Goal: Transaction & Acquisition: Purchase product/service

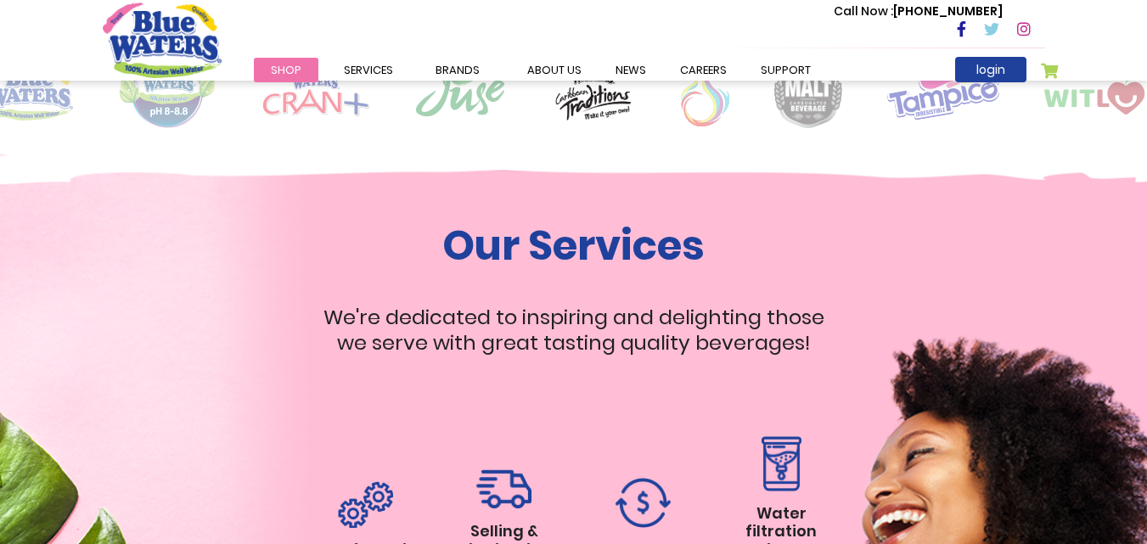
scroll to position [944, 0]
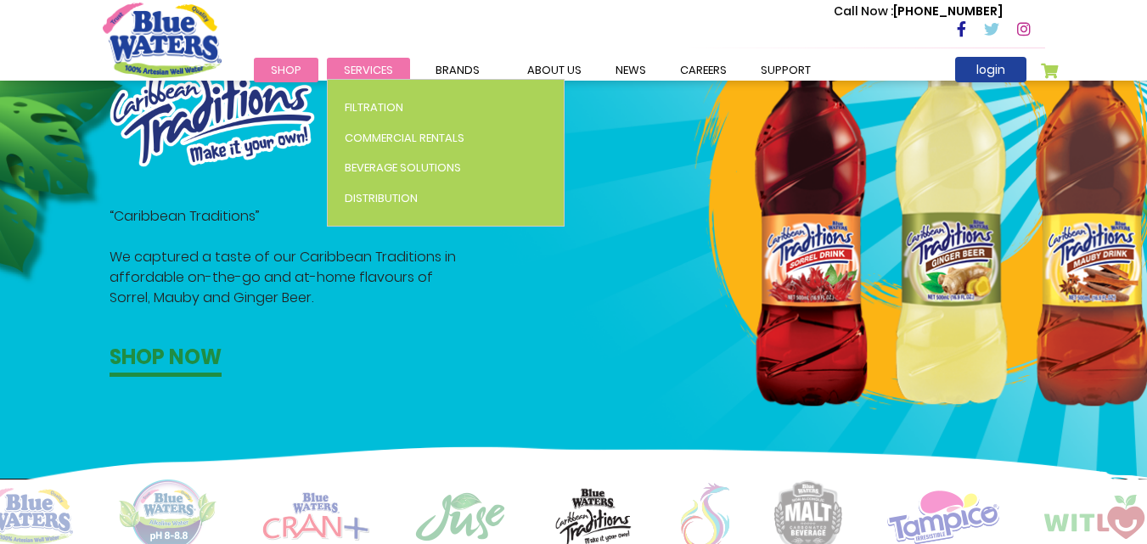
click at [374, 68] on span "Services" at bounding box center [368, 70] width 49 height 16
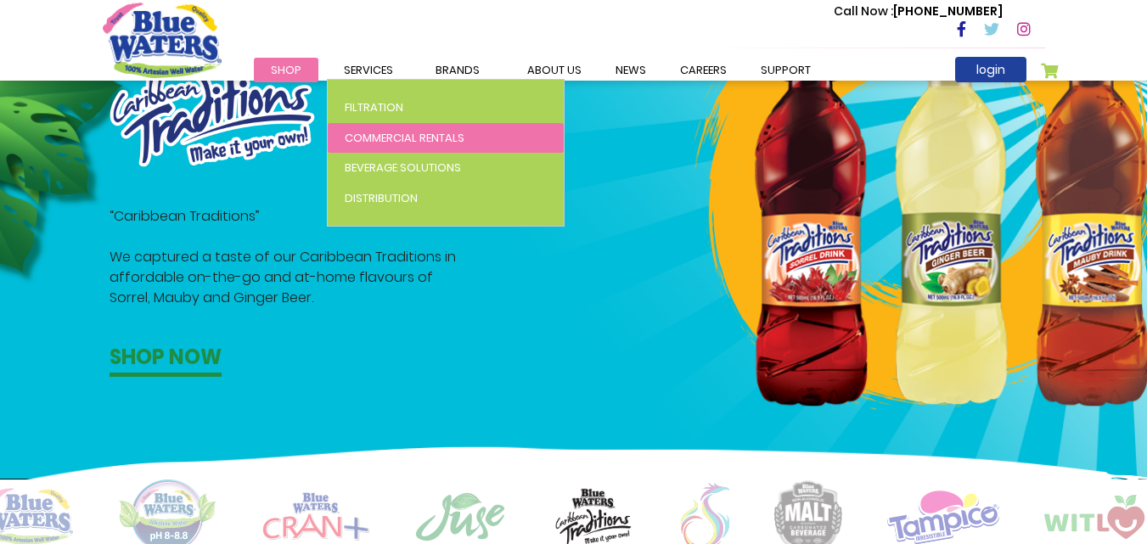
click at [373, 130] on span "Commercial Rentals" at bounding box center [405, 138] width 120 height 16
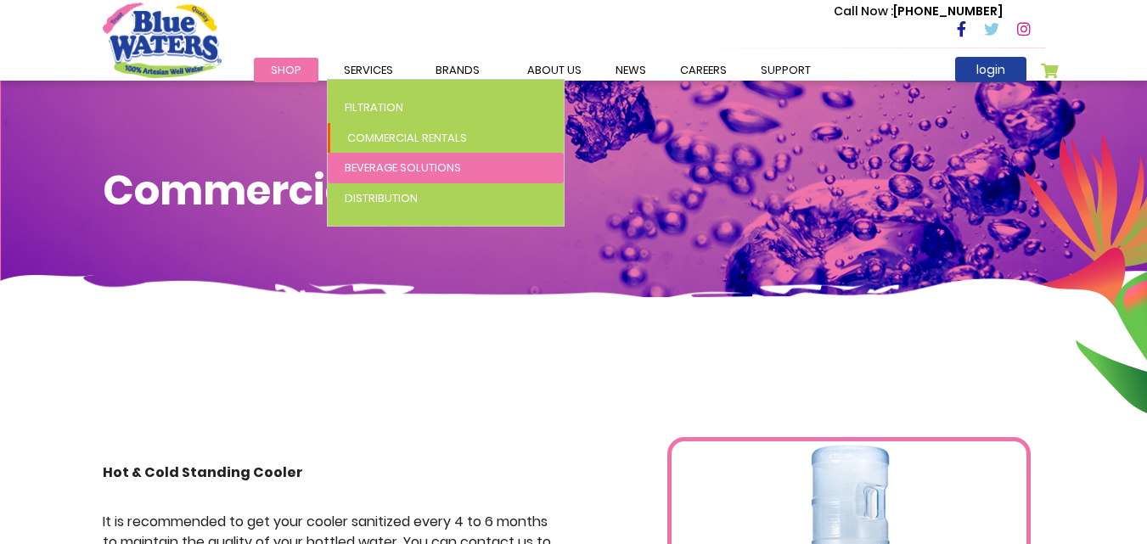
click at [387, 167] on span "Beverage Solutions" at bounding box center [403, 168] width 116 height 16
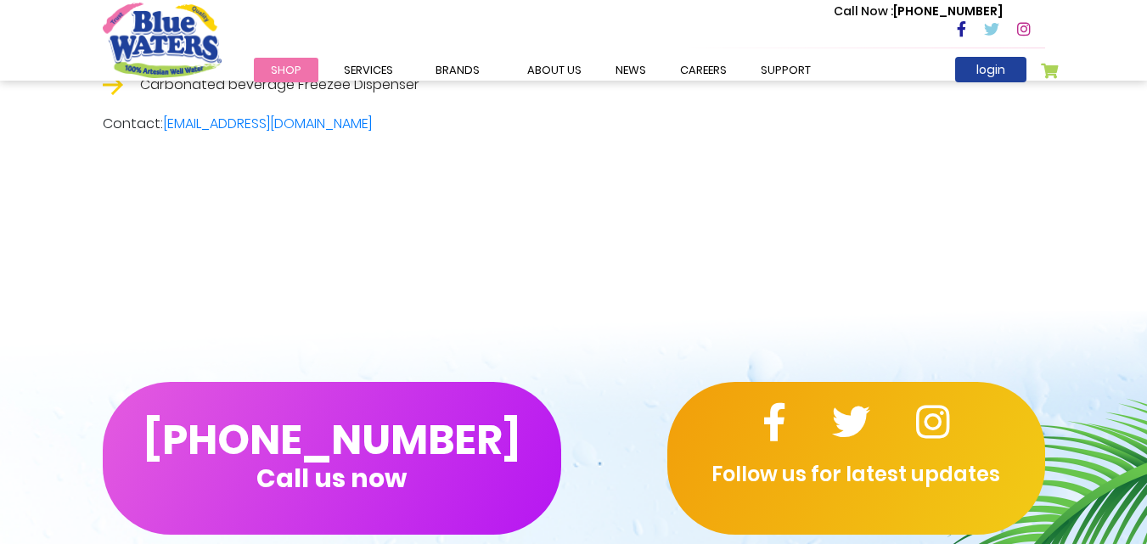
scroll to position [2886, 0]
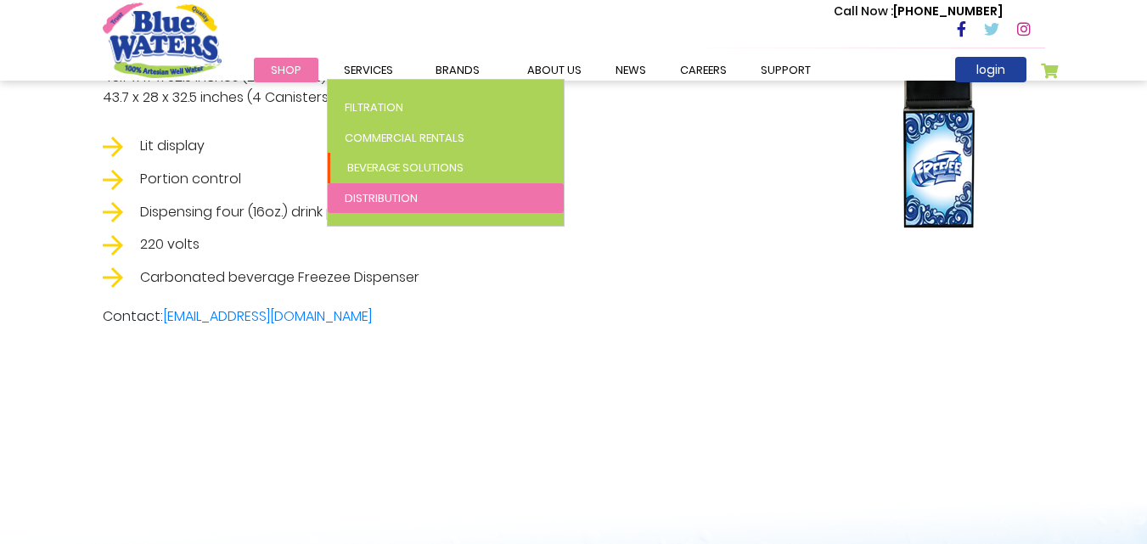
click at [374, 190] on span "Distribution" at bounding box center [381, 198] width 73 height 16
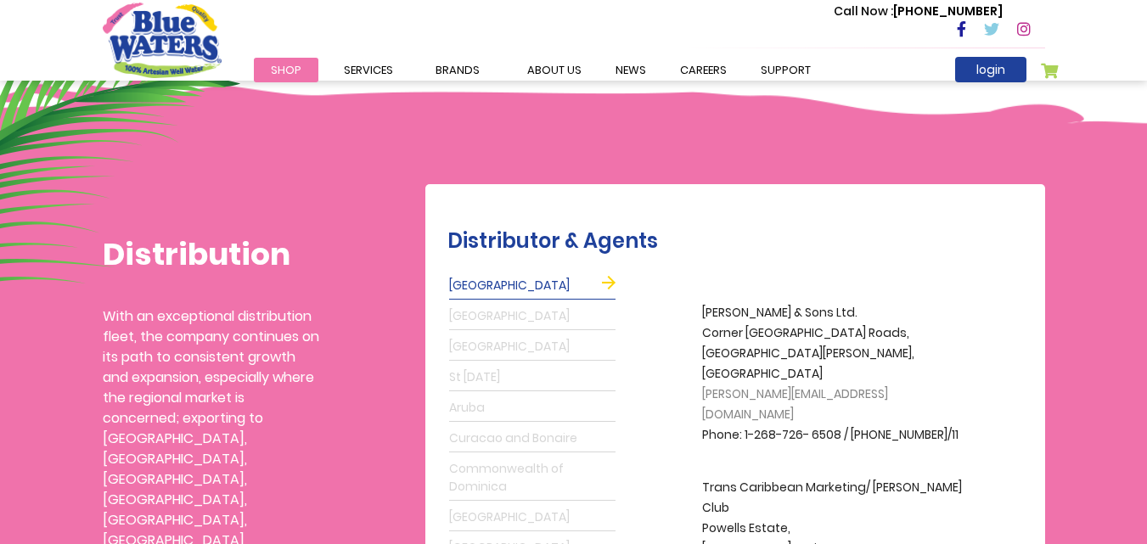
scroll to position [509, 0]
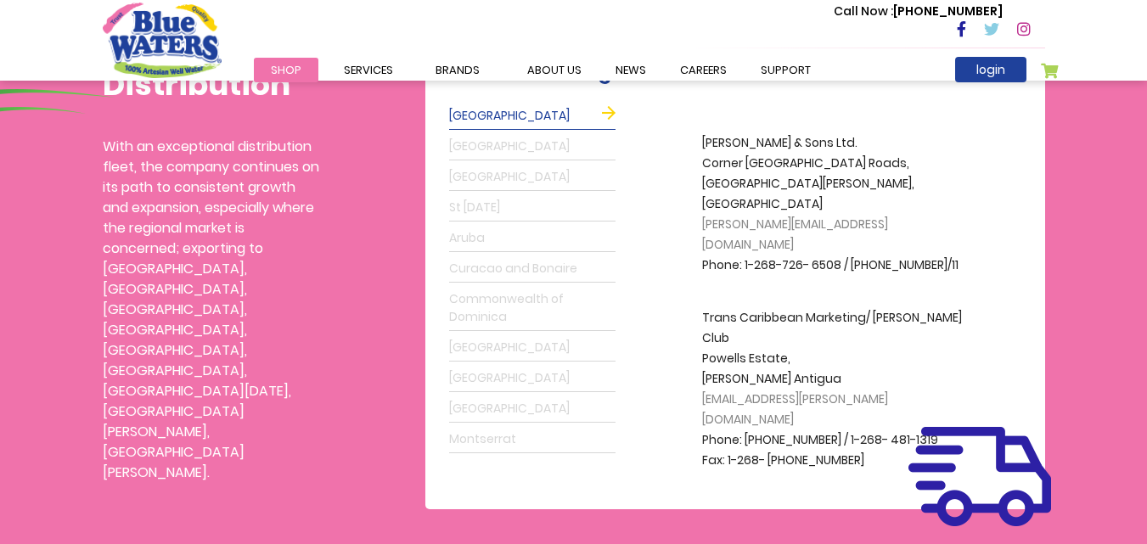
click at [485, 143] on link "Grenada" at bounding box center [532, 146] width 166 height 27
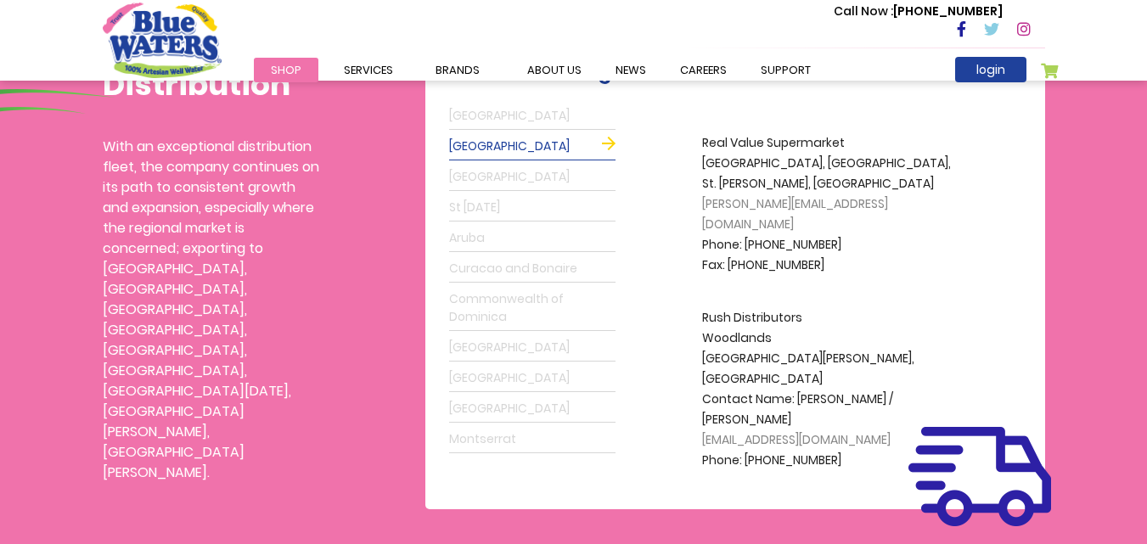
click at [479, 206] on link "St Lucia" at bounding box center [532, 207] width 166 height 27
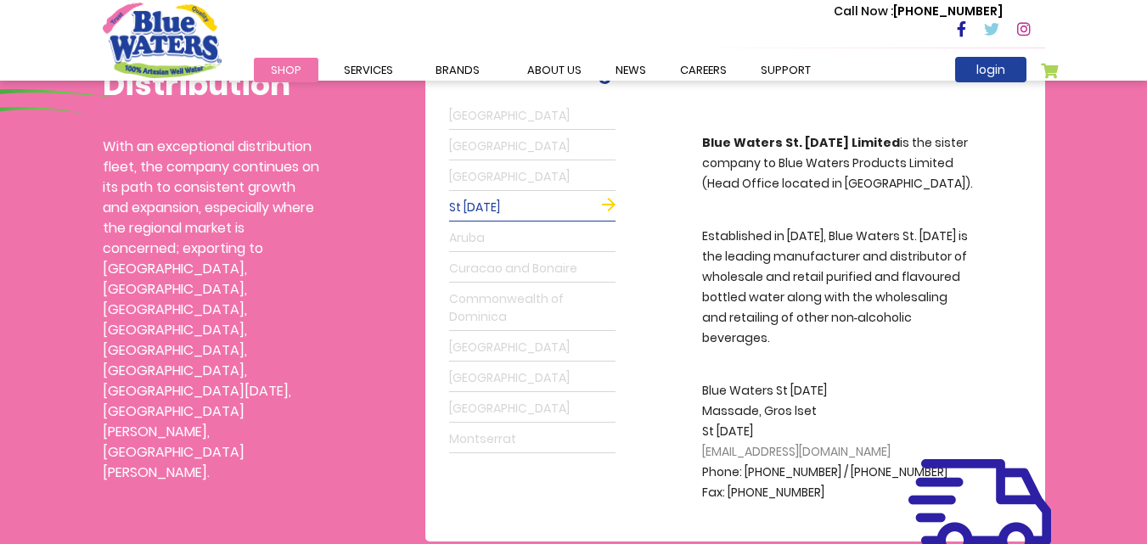
click at [537, 274] on link "Curacao and Bonaire" at bounding box center [532, 269] width 166 height 27
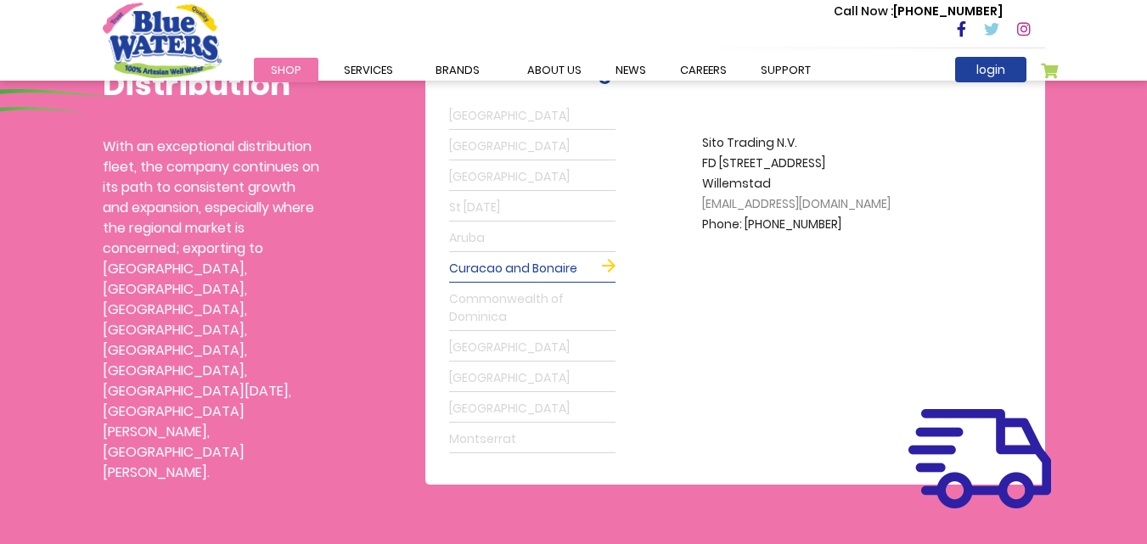
click at [518, 304] on link "Commonwealth of Dominica" at bounding box center [532, 308] width 166 height 45
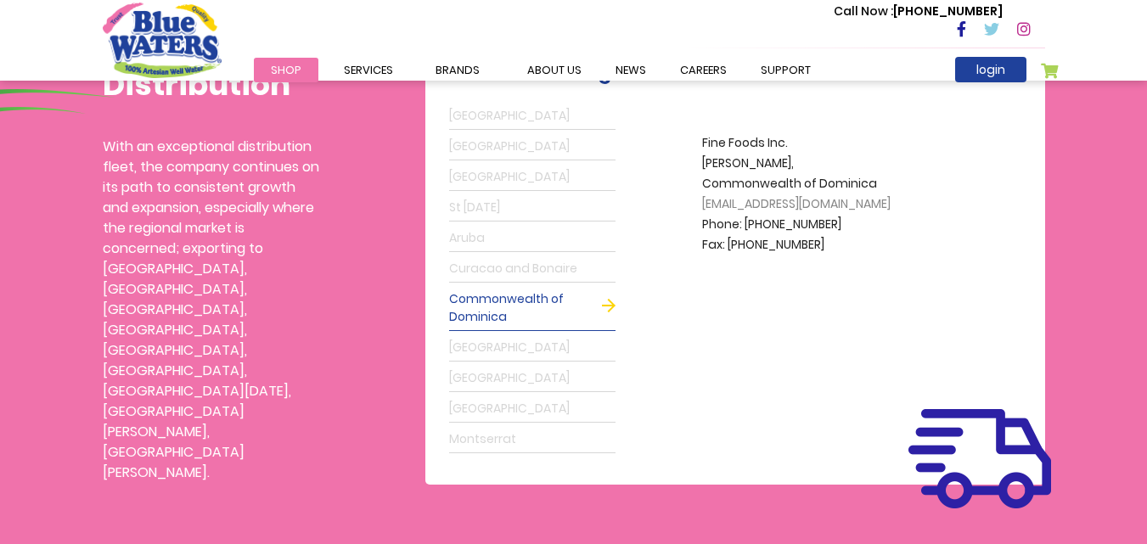
click at [477, 345] on link "Guyana" at bounding box center [532, 347] width 166 height 27
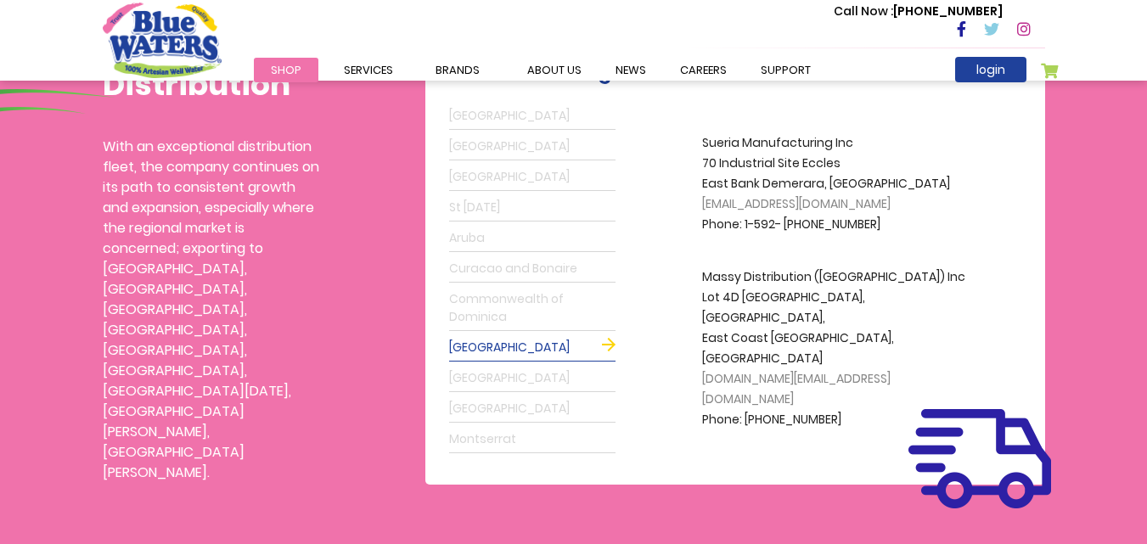
click at [486, 385] on link "St Maarten" at bounding box center [532, 378] width 166 height 27
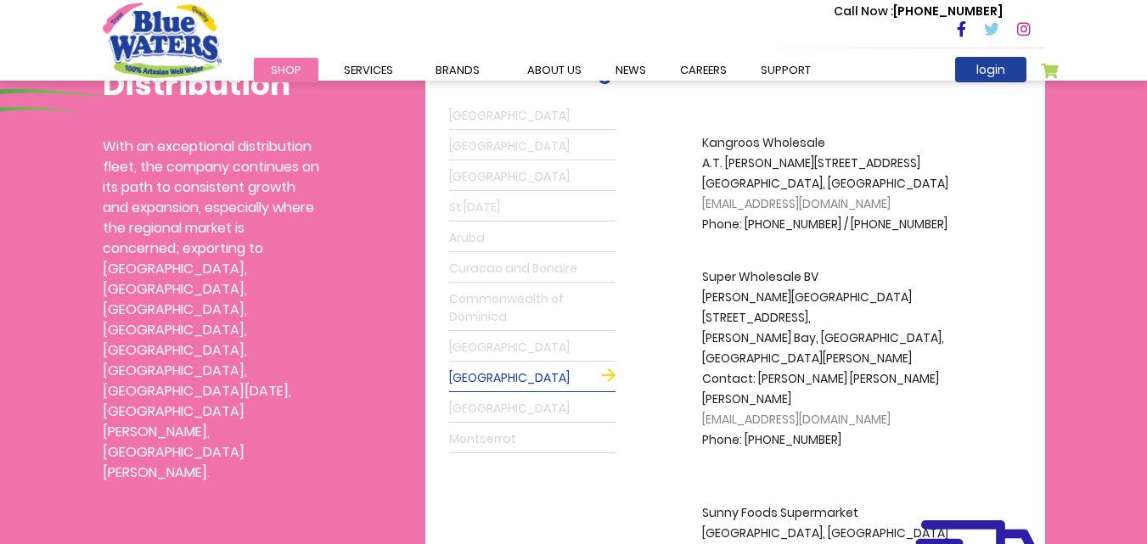
click at [480, 419] on link "Suriname" at bounding box center [532, 409] width 166 height 27
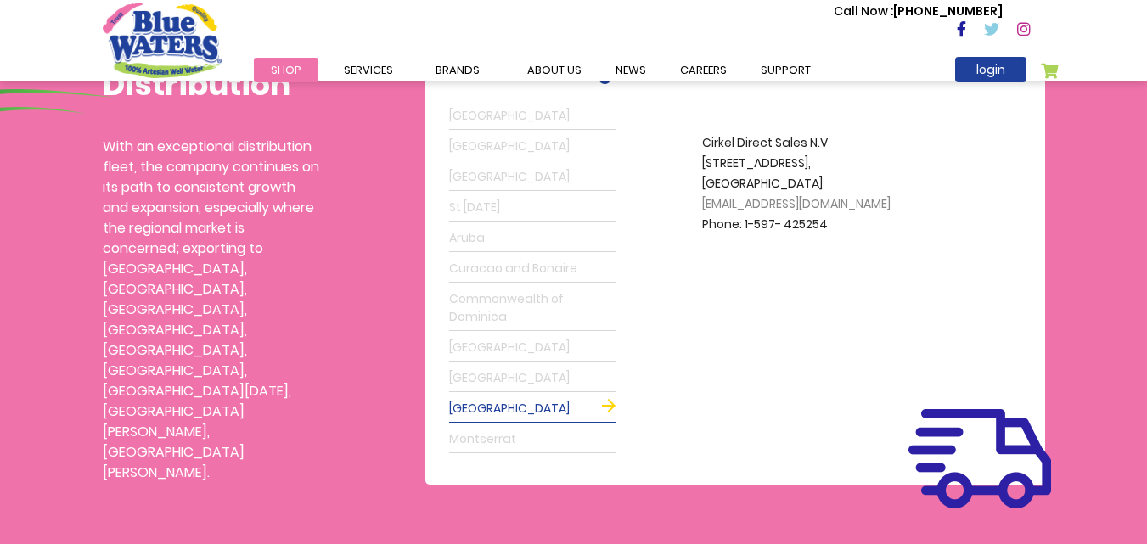
click at [479, 442] on link "Montserrat" at bounding box center [532, 439] width 166 height 27
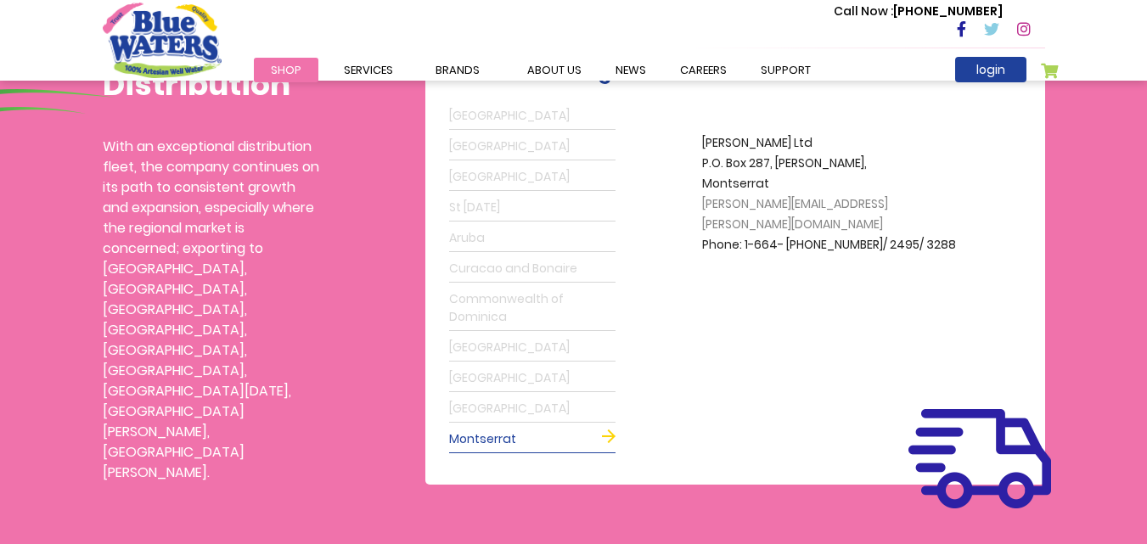
click at [471, 229] on link "Aruba" at bounding box center [532, 238] width 166 height 27
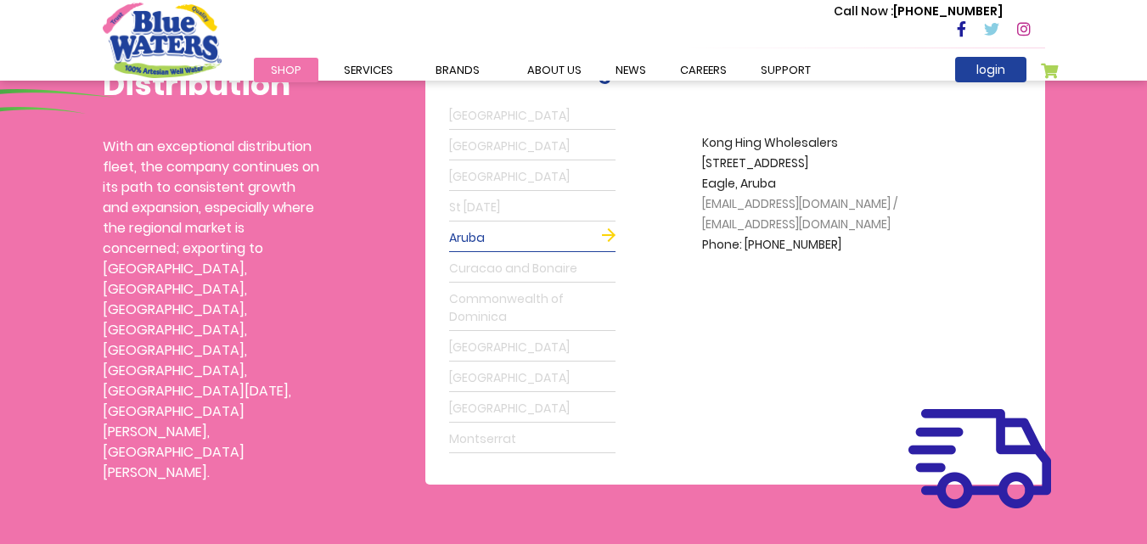
click at [479, 199] on link "St Lucia" at bounding box center [532, 207] width 166 height 27
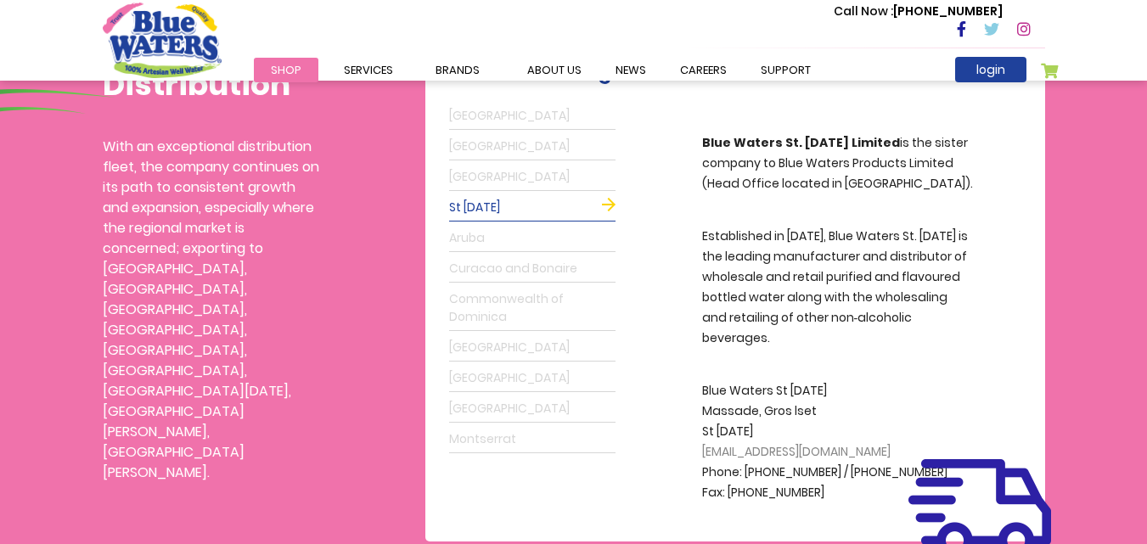
click at [480, 243] on link "Aruba" at bounding box center [532, 238] width 166 height 27
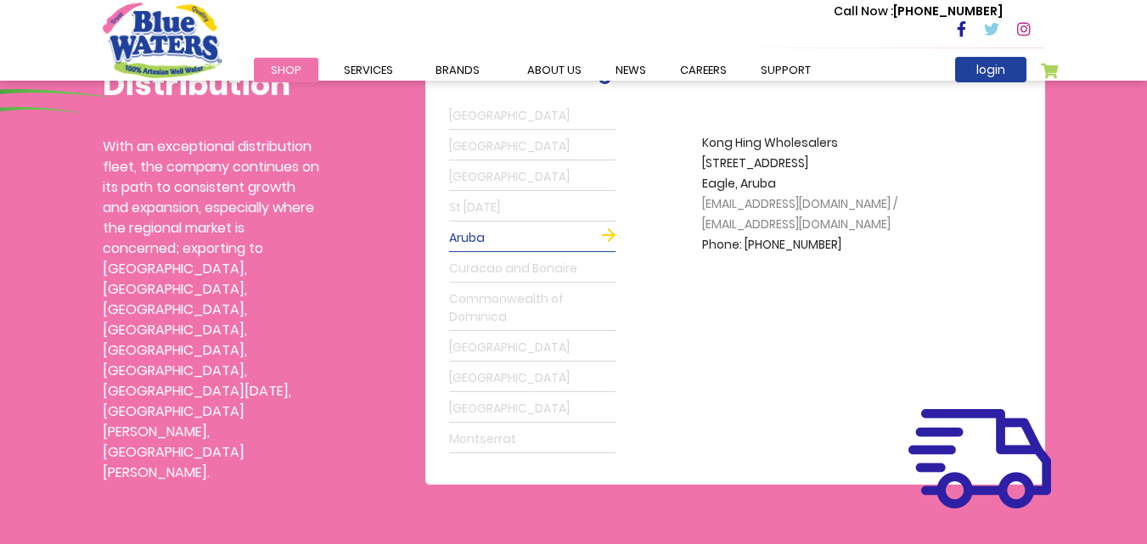
click at [490, 206] on link "St Lucia" at bounding box center [532, 207] width 166 height 27
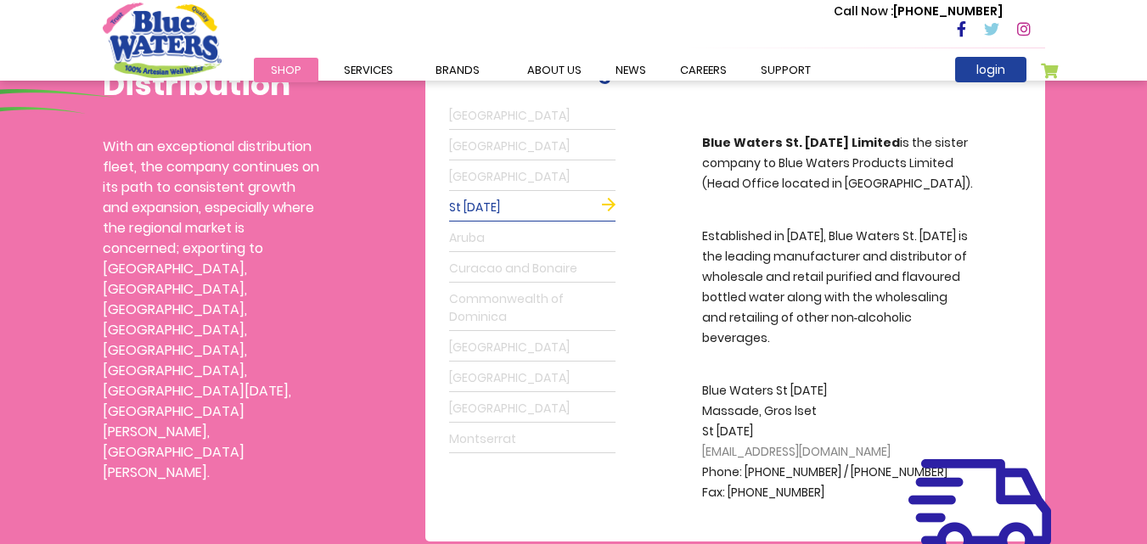
click at [491, 172] on link "Barbados" at bounding box center [532, 177] width 166 height 27
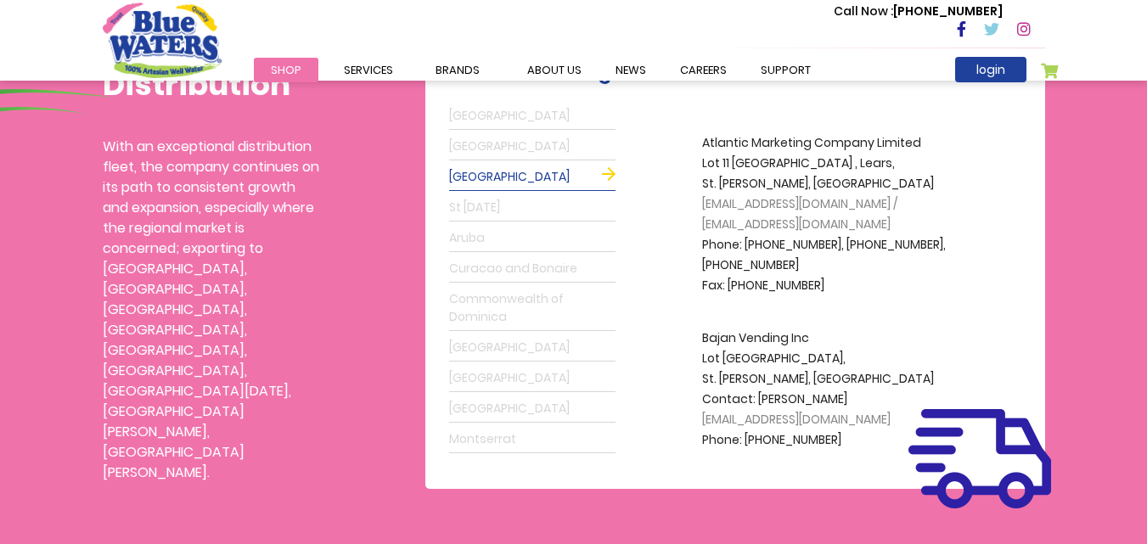
click at [490, 153] on link "Grenada" at bounding box center [532, 146] width 166 height 27
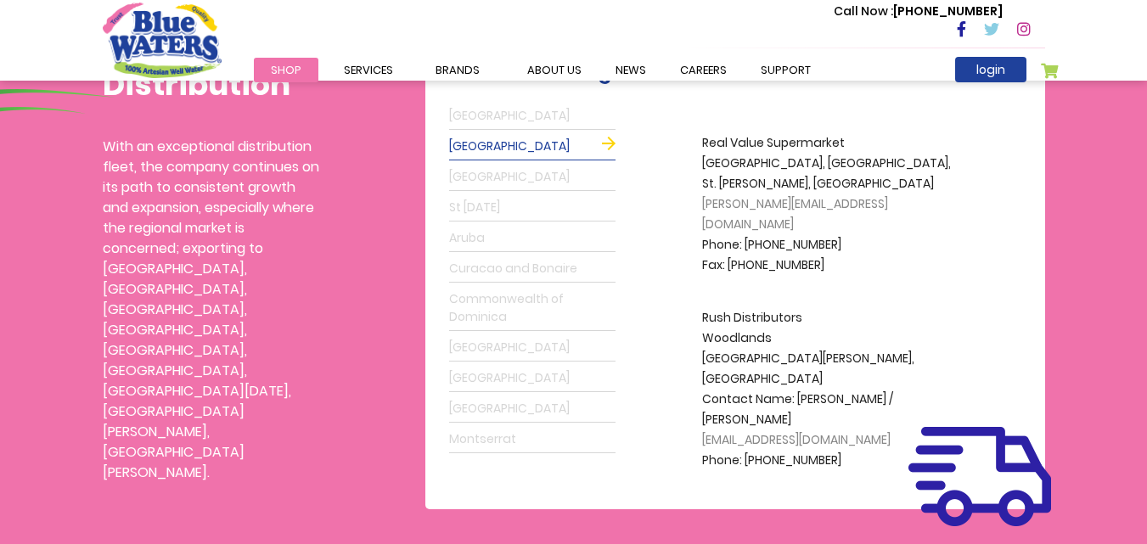
click at [488, 110] on link "Antigua" at bounding box center [532, 116] width 166 height 27
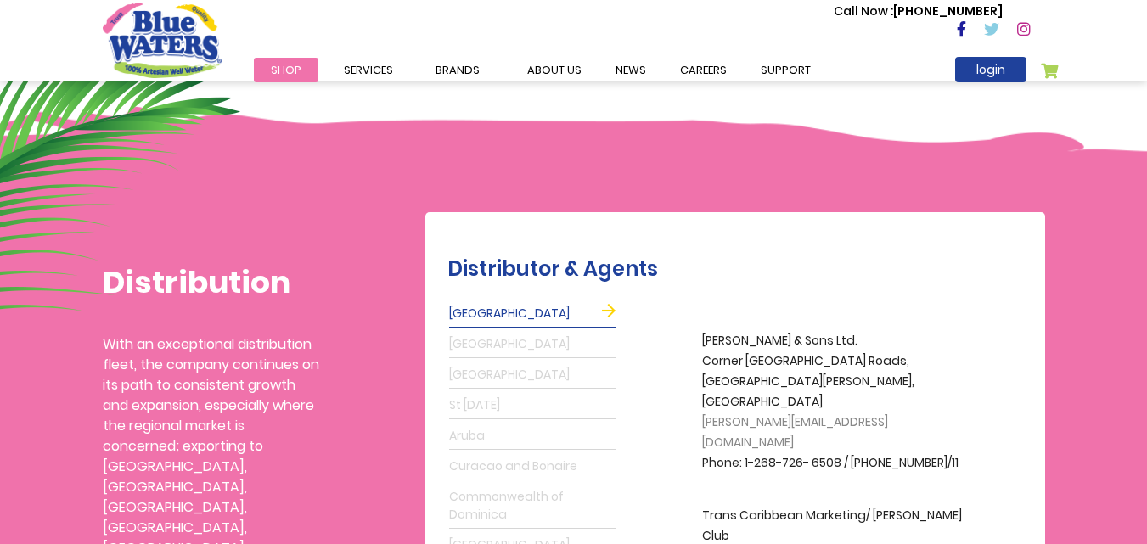
scroll to position [170, 0]
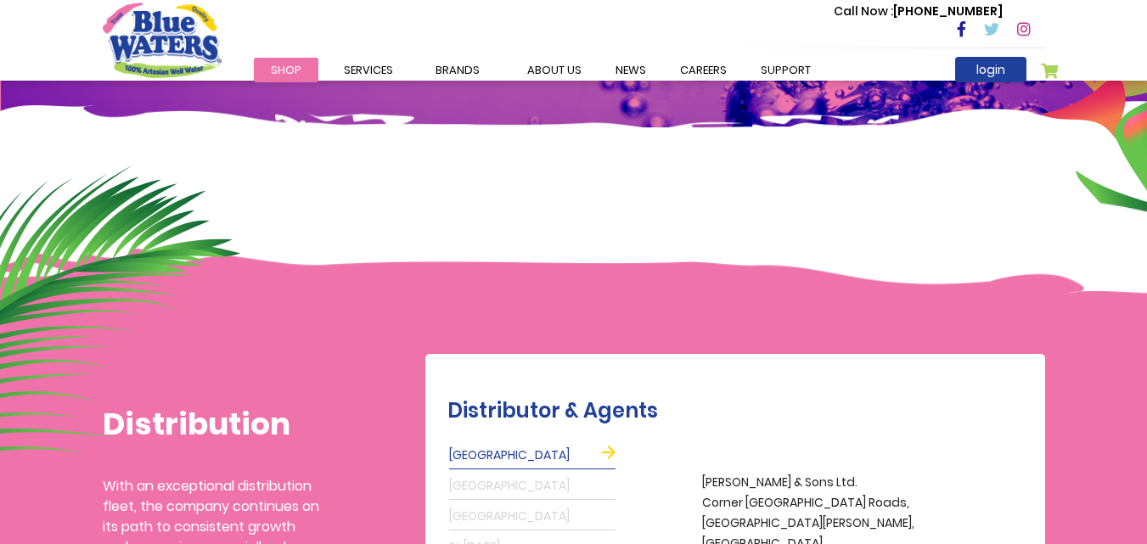
click at [302, 69] on link "Shop" at bounding box center [286, 70] width 65 height 25
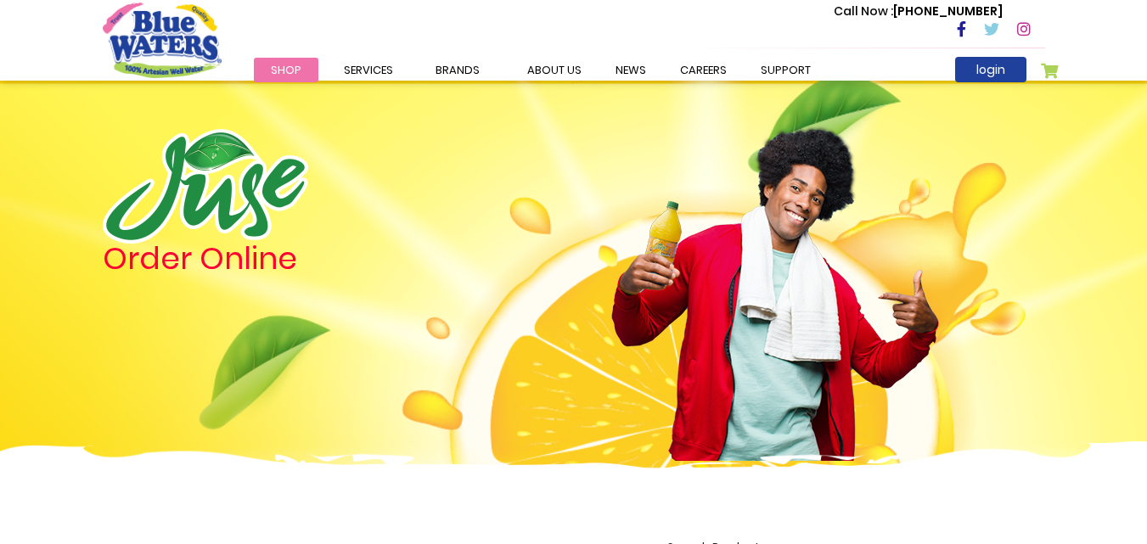
click at [683, 65] on link "careers" at bounding box center [703, 70] width 81 height 25
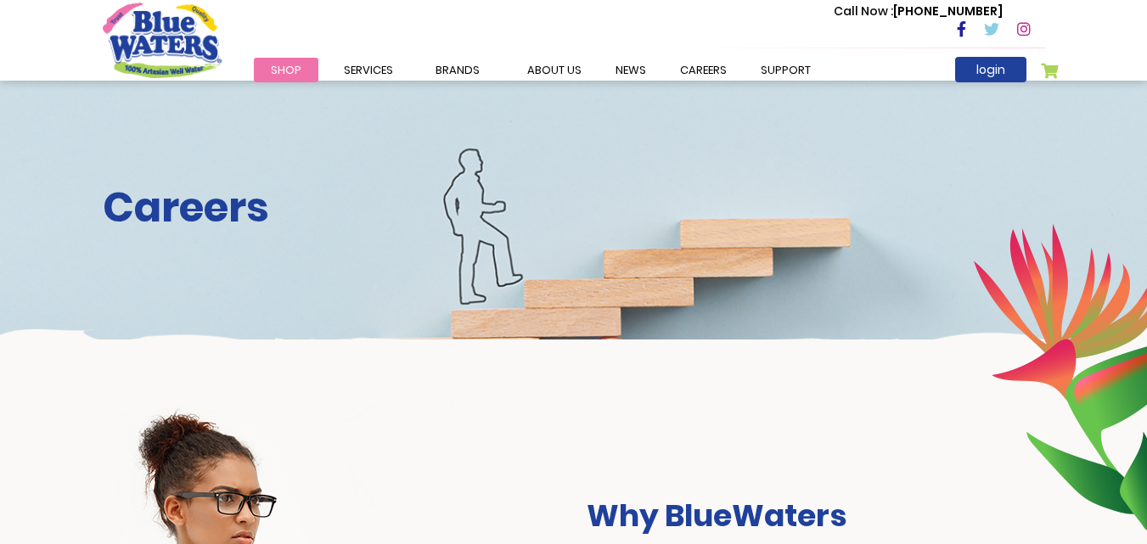
click at [280, 65] on span "Shop" at bounding box center [286, 70] width 31 height 16
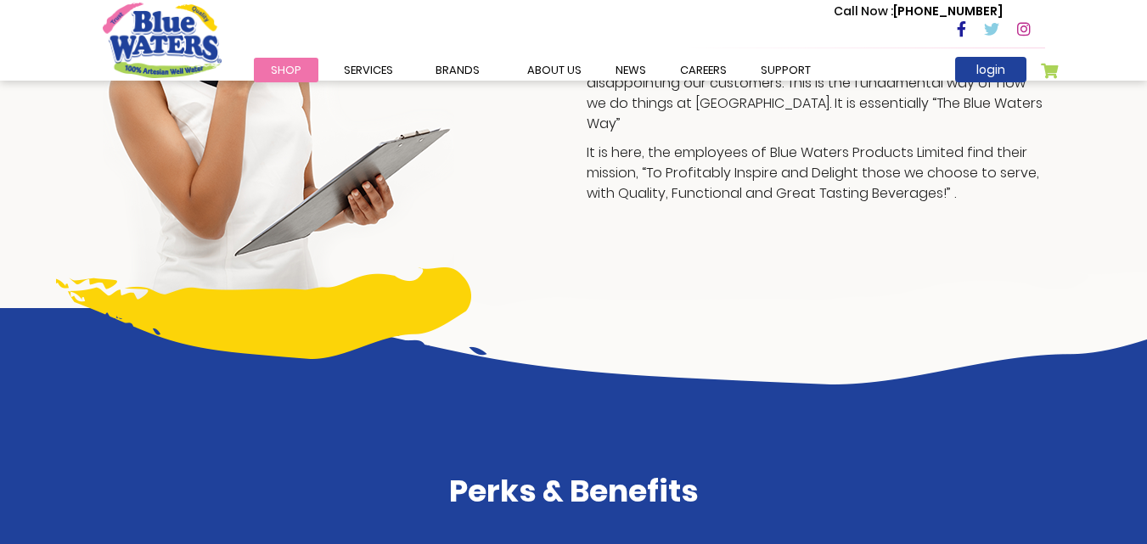
scroll to position [849, 0]
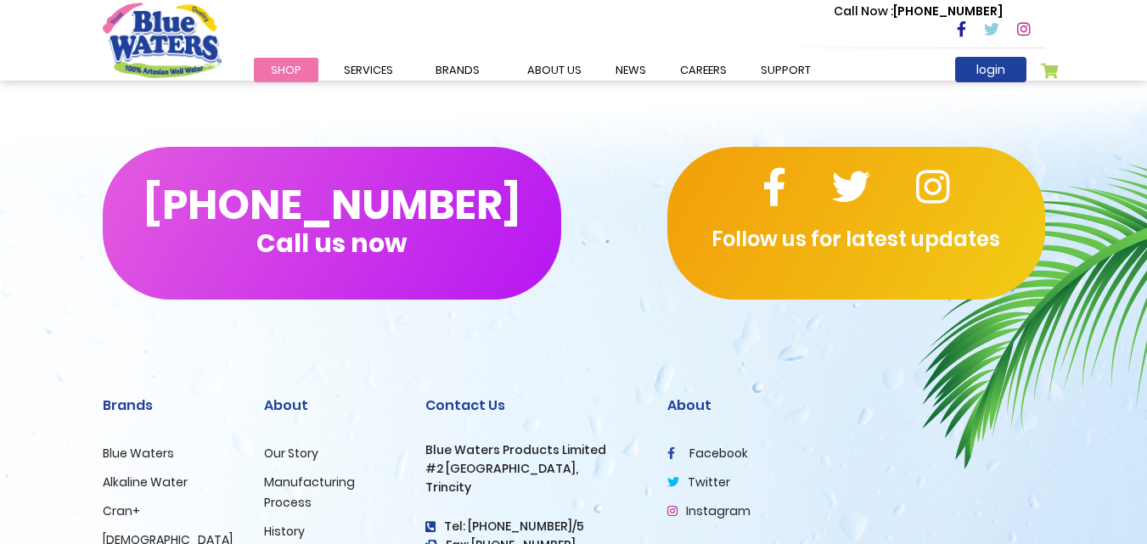
scroll to position [1783, 0]
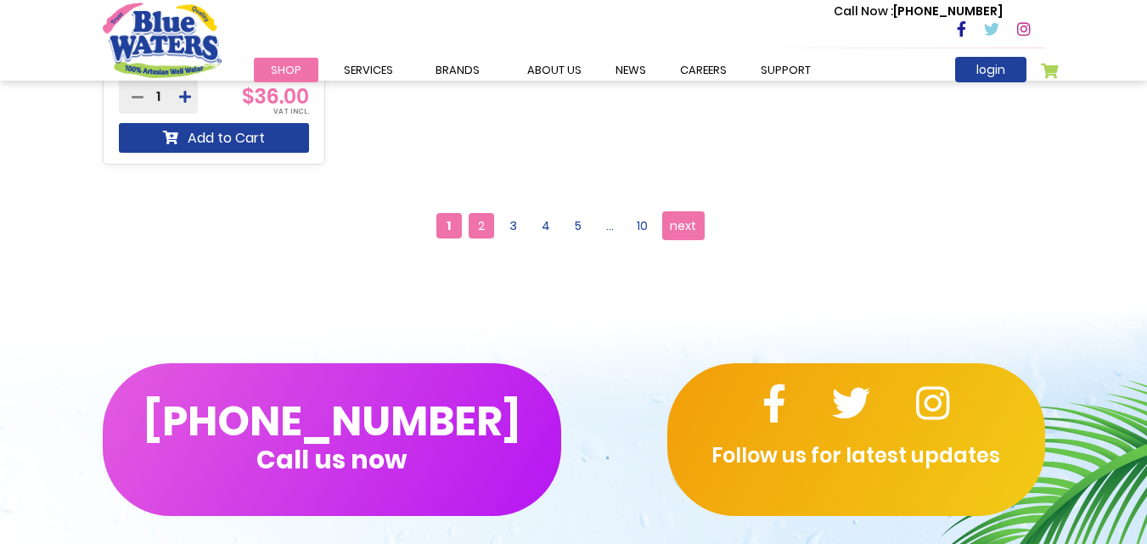
click at [478, 216] on span "2" at bounding box center [481, 225] width 25 height 25
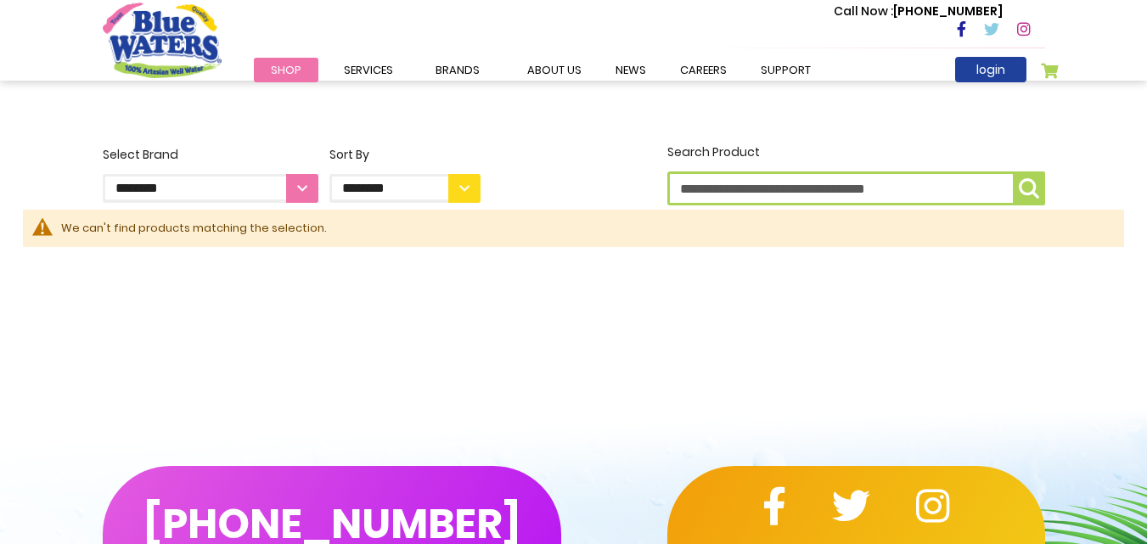
scroll to position [255, 0]
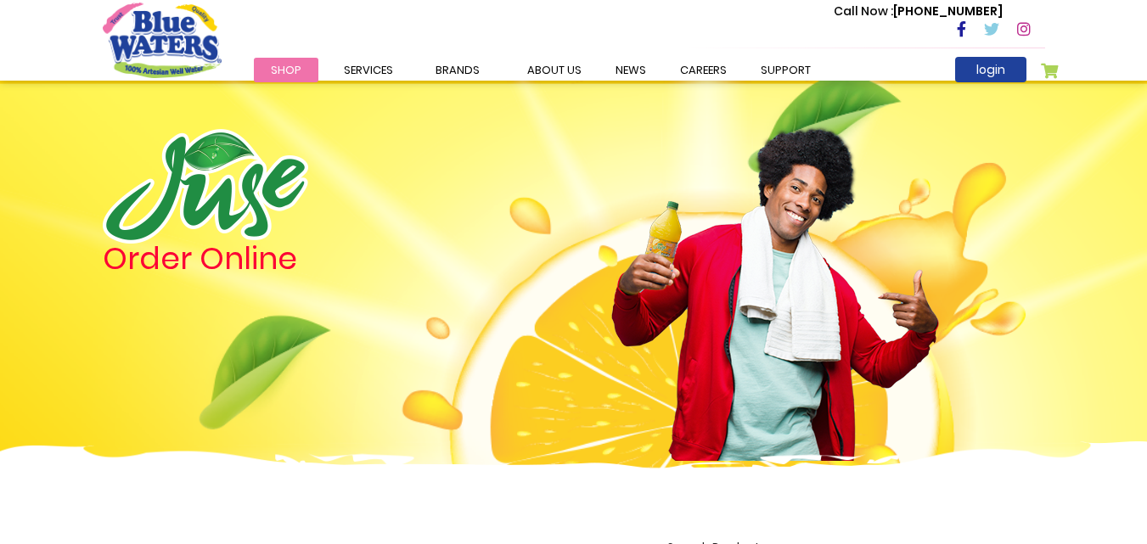
scroll to position [1783, 0]
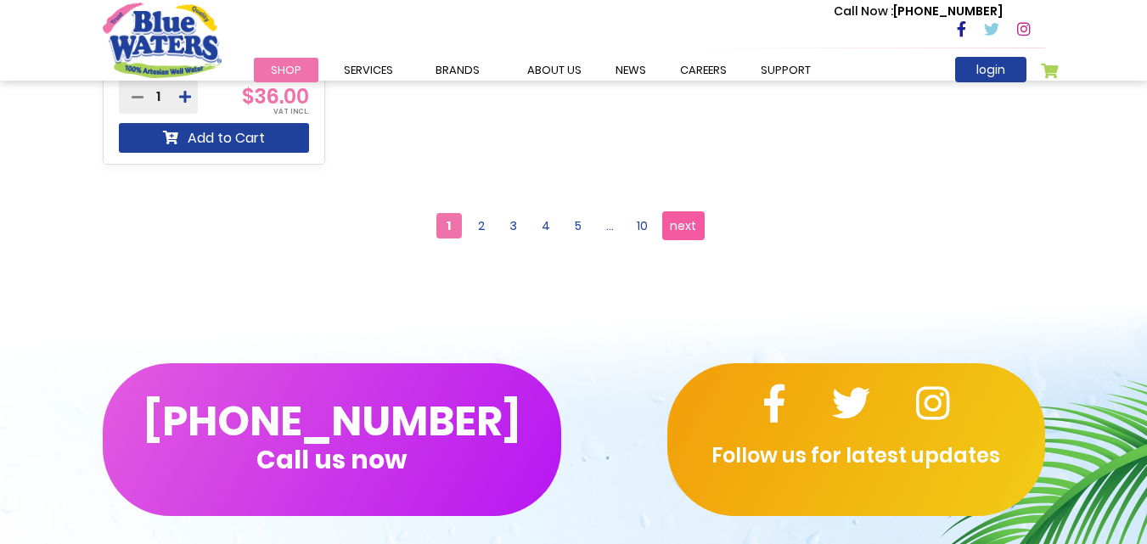
click at [671, 228] on span "next" at bounding box center [683, 225] width 26 height 25
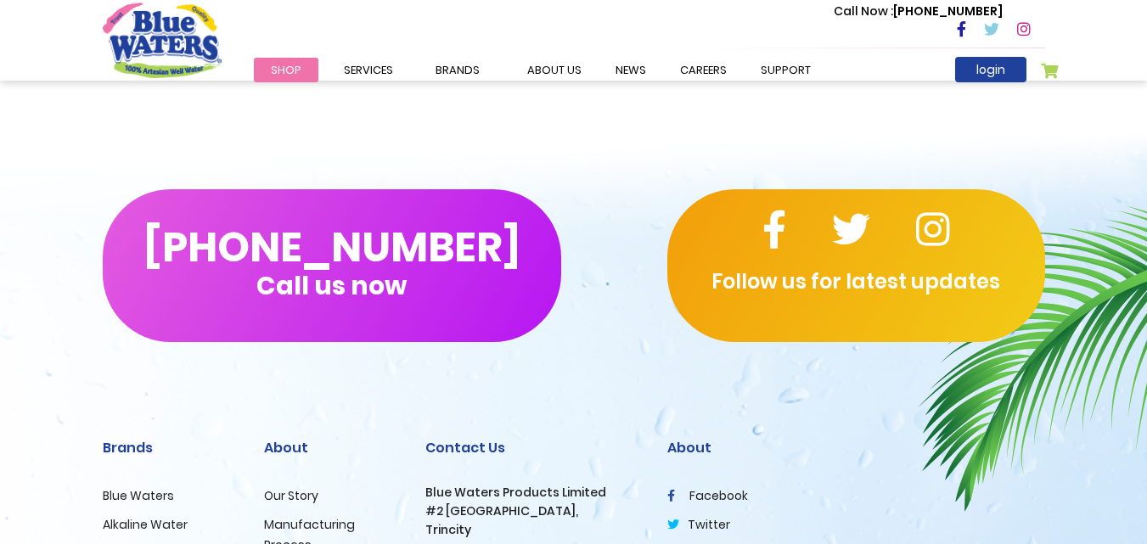
scroll to position [428, 0]
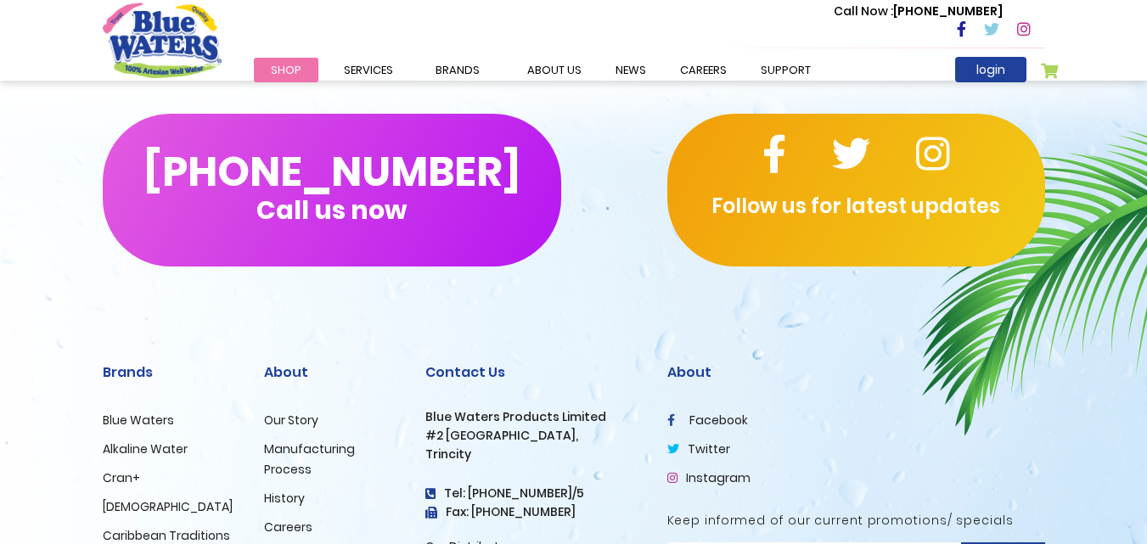
scroll to position [1868, 0]
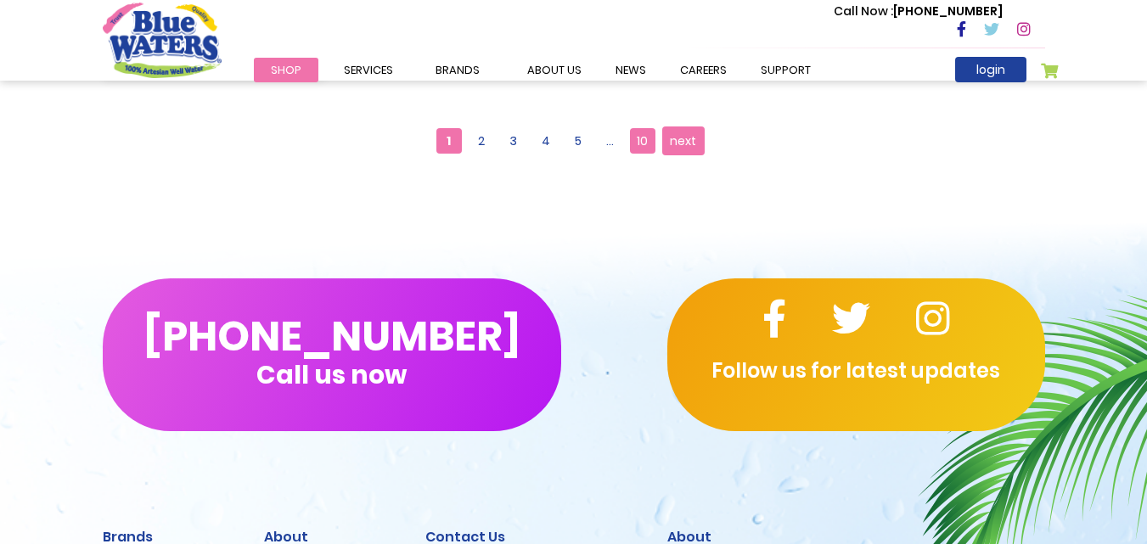
click at [643, 143] on span "10" at bounding box center [642, 140] width 25 height 25
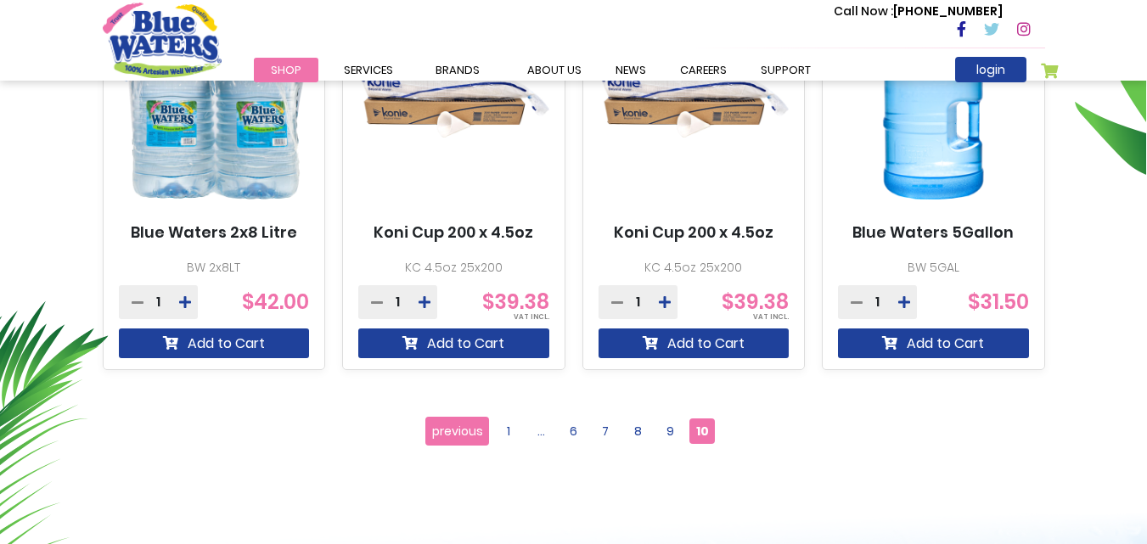
scroll to position [766, 0]
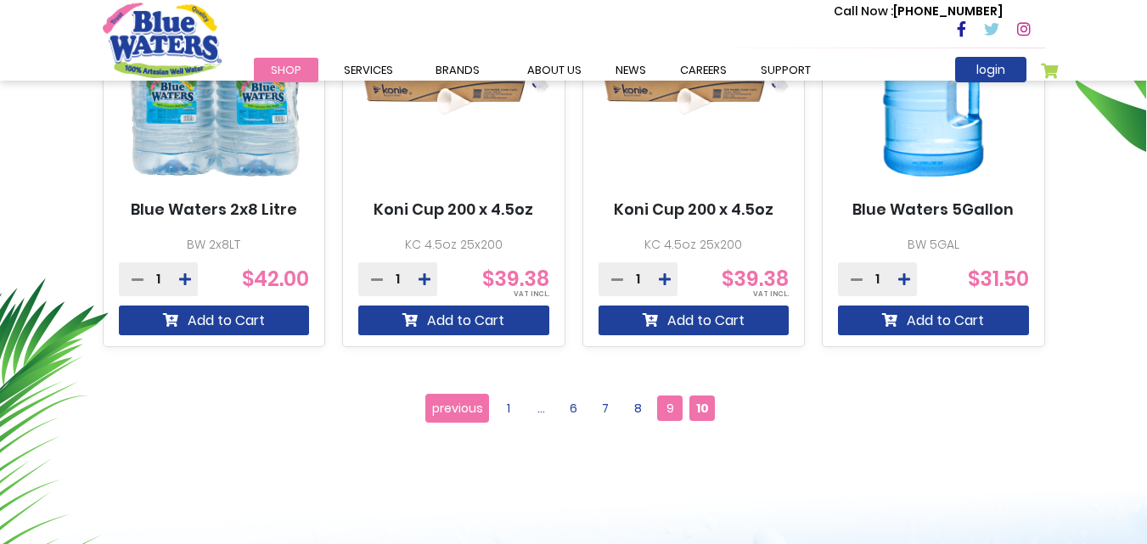
click at [677, 408] on span "9" at bounding box center [669, 408] width 25 height 25
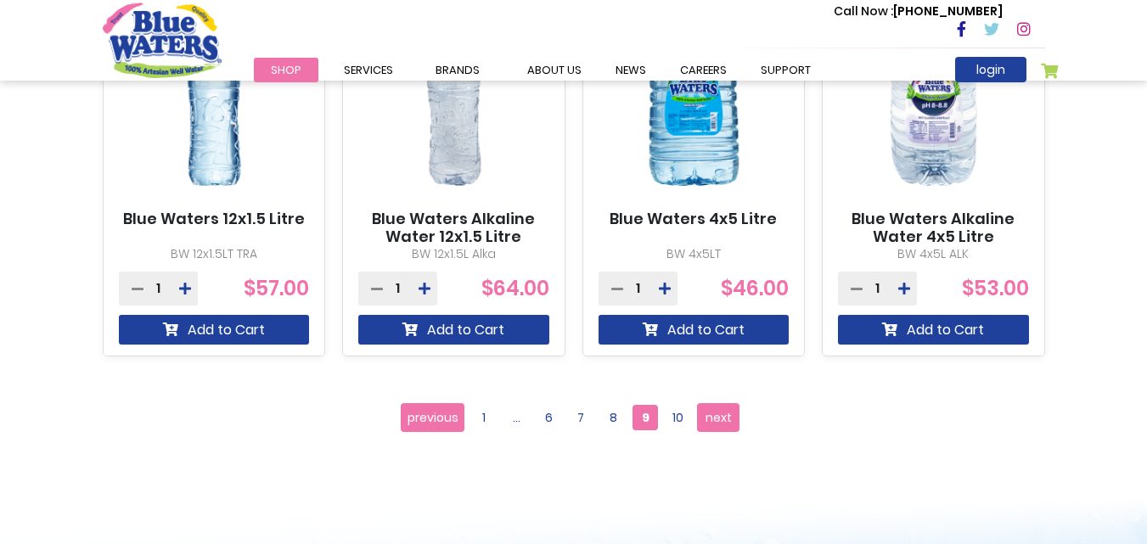
scroll to position [1699, 0]
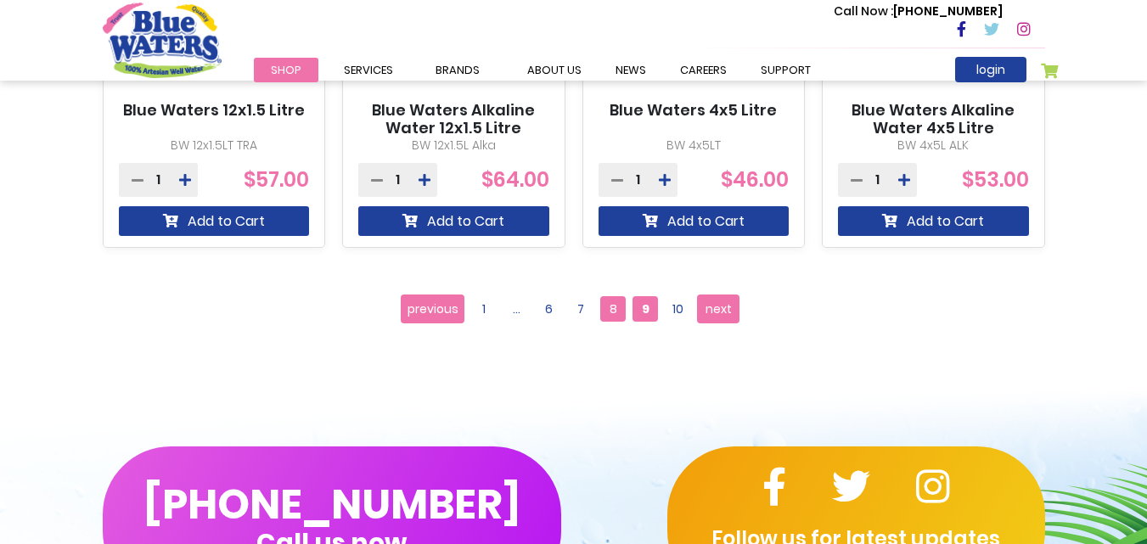
click at [618, 306] on span "8" at bounding box center [612, 308] width 25 height 25
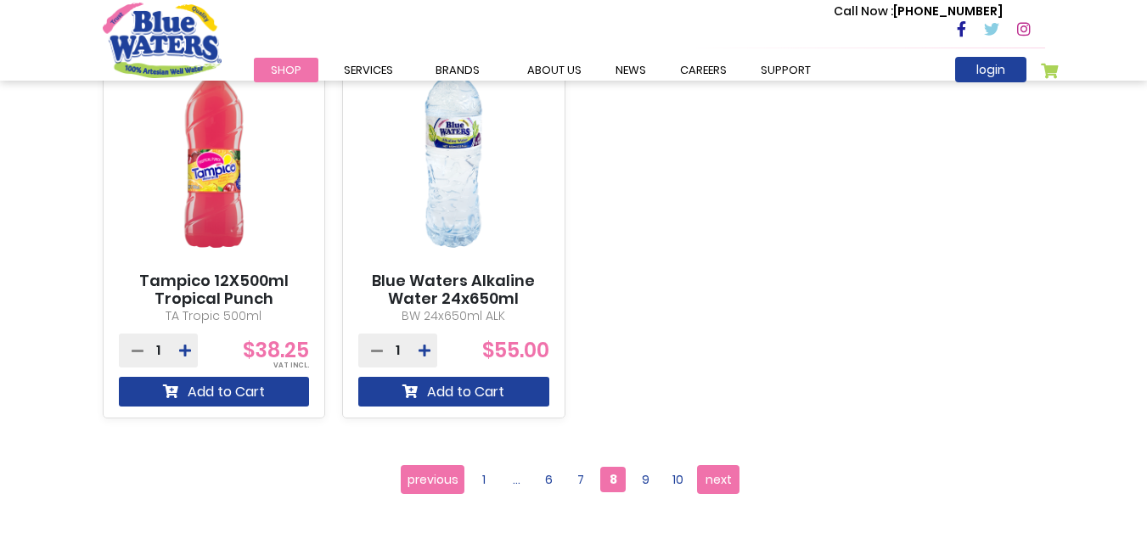
scroll to position [1615, 0]
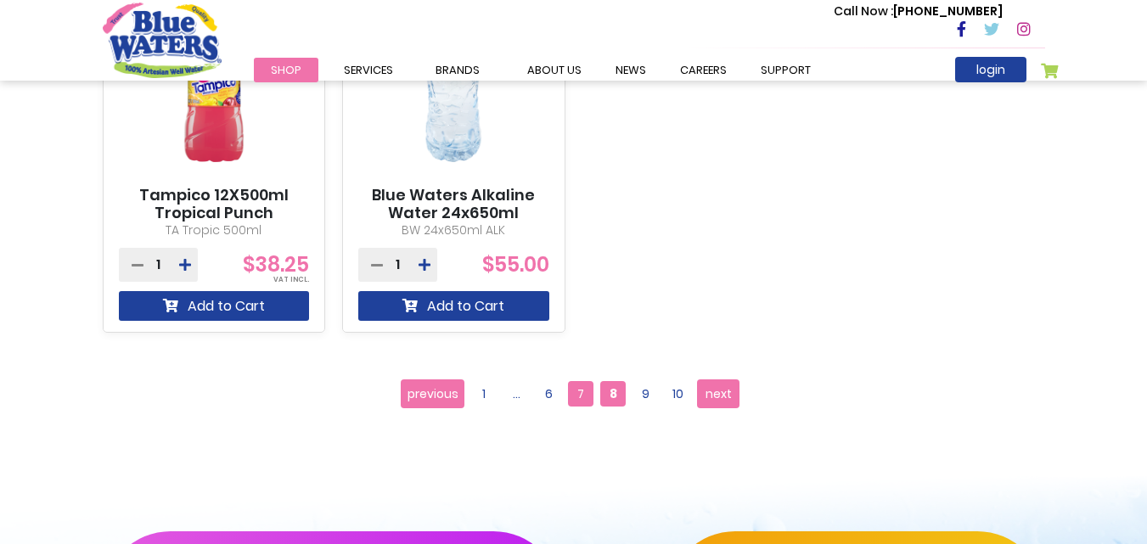
click at [589, 397] on span "7" at bounding box center [580, 393] width 25 height 25
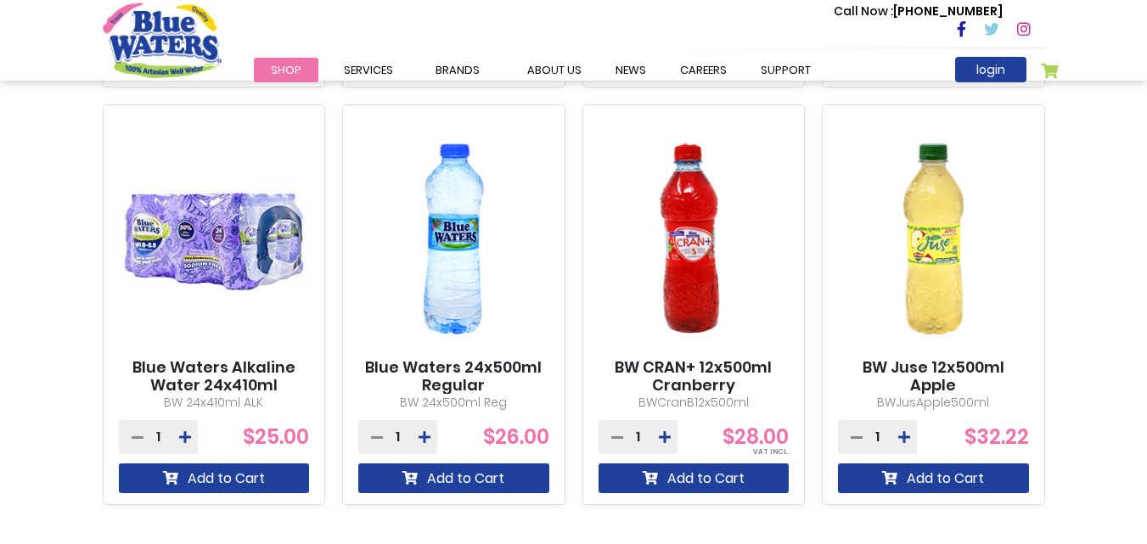
scroll to position [1528, 0]
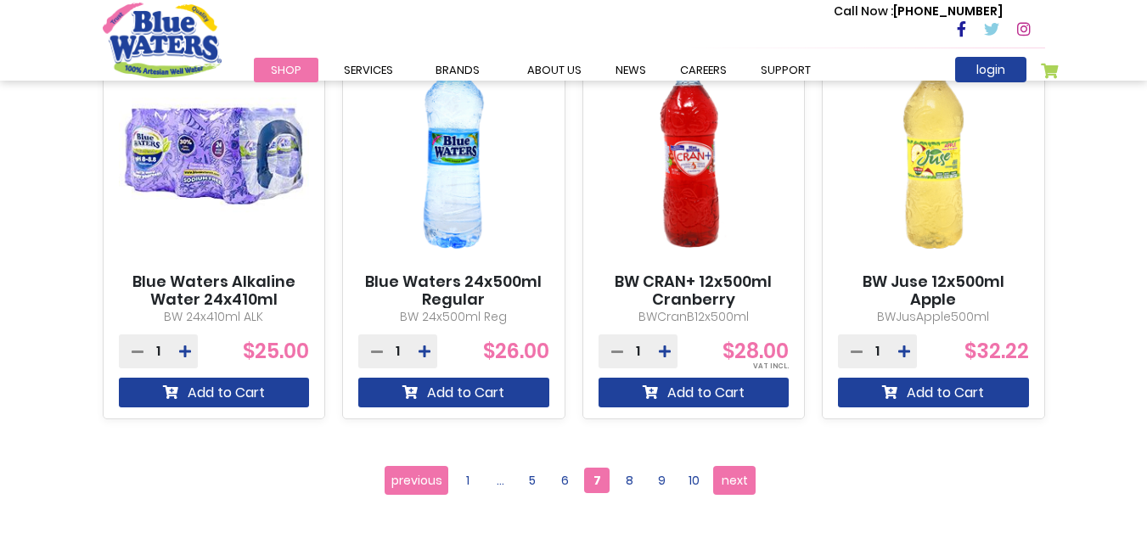
click at [1053, 71] on link "My Cart" at bounding box center [1050, 75] width 19 height 24
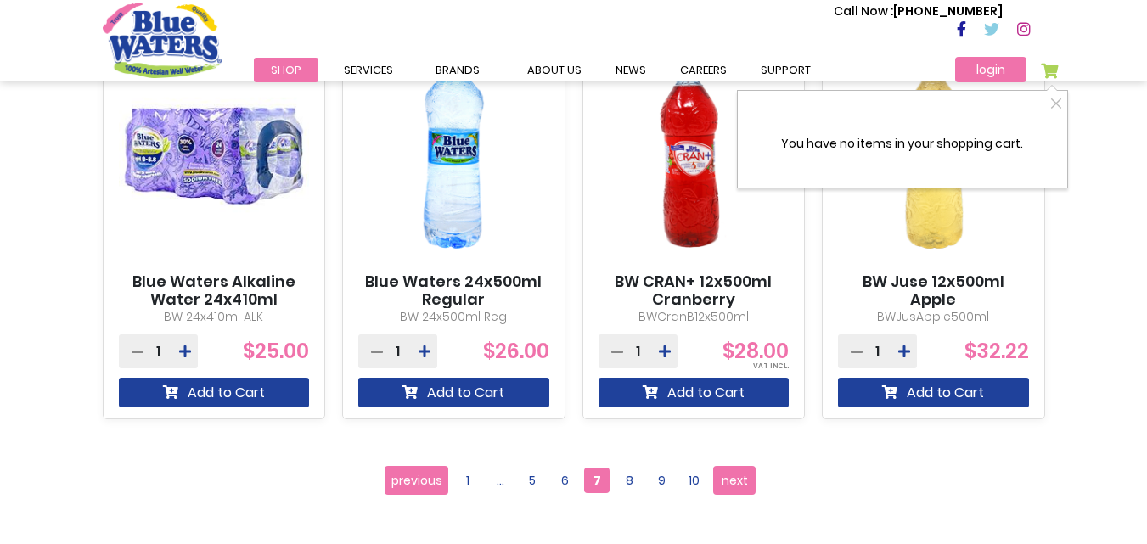
click at [1001, 72] on link "login" at bounding box center [990, 69] width 71 height 25
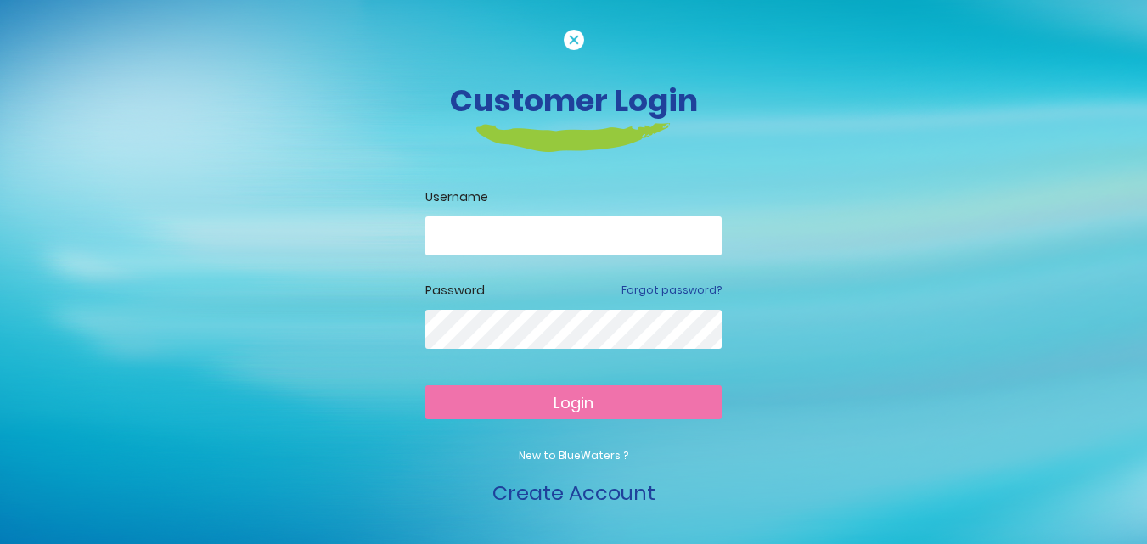
scroll to position [16, 0]
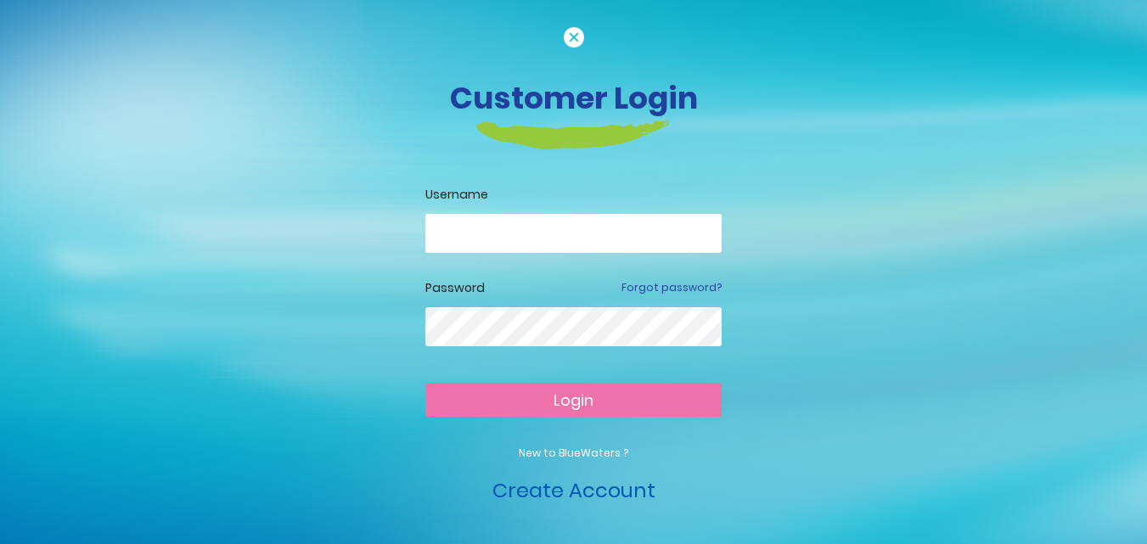
click at [605, 484] on link "Create Account" at bounding box center [573, 490] width 163 height 28
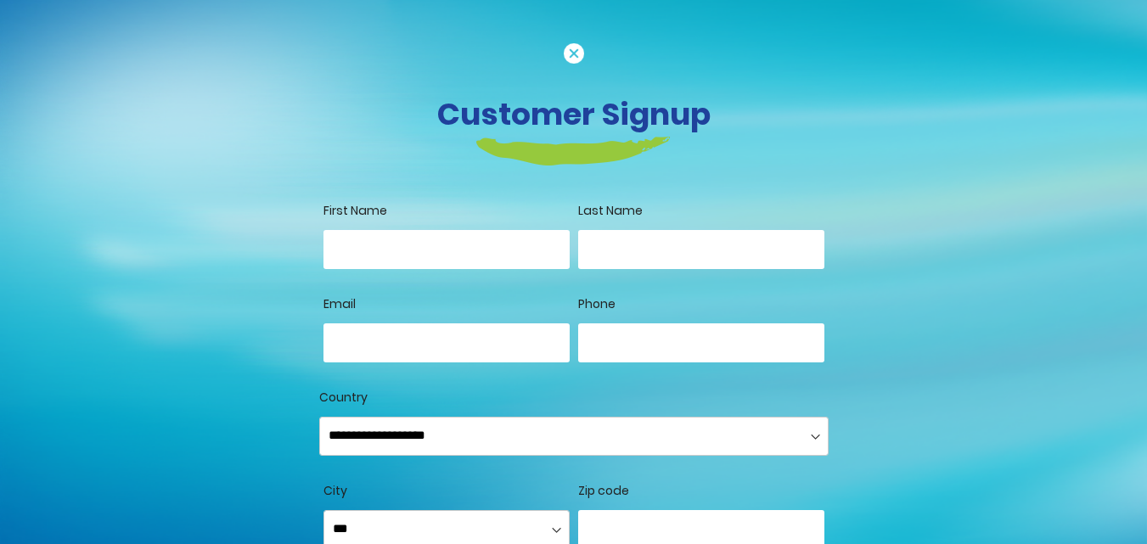
click at [479, 254] on input "First Name" at bounding box center [446, 249] width 246 height 39
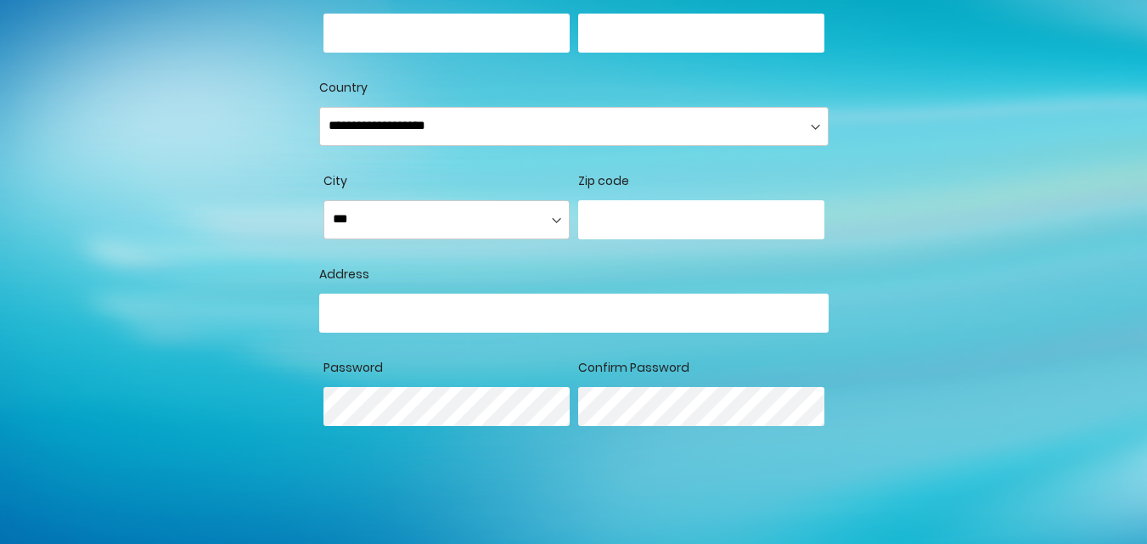
scroll to position [170, 0]
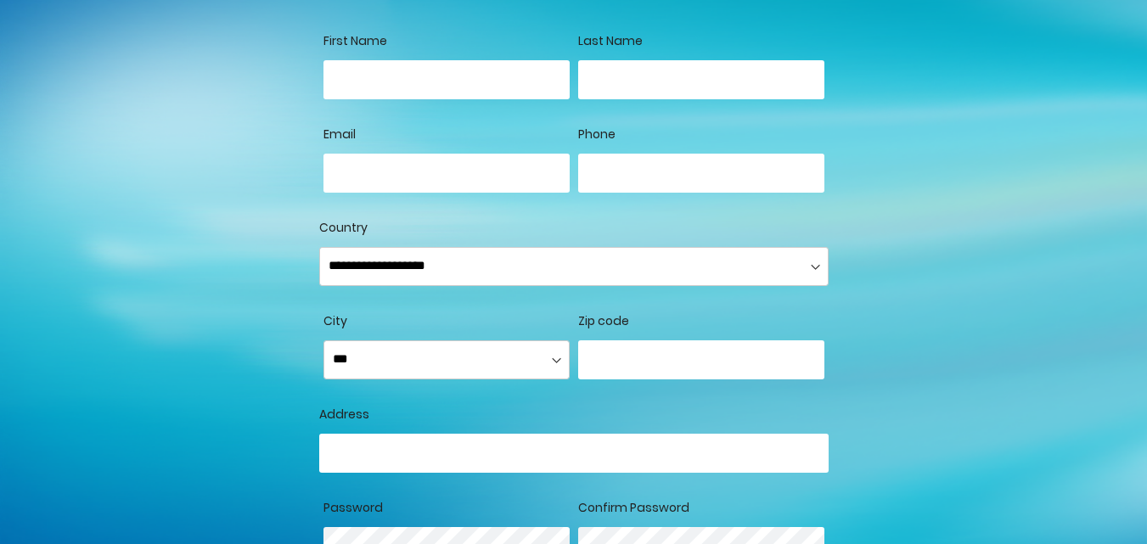
click at [424, 80] on input "First Name" at bounding box center [446, 79] width 246 height 39
type input "******"
click at [655, 87] on input "Last Name" at bounding box center [701, 79] width 246 height 39
type input "*********"
drag, startPoint x: 498, startPoint y: 147, endPoint x: 486, endPoint y: 179, distance: 34.4
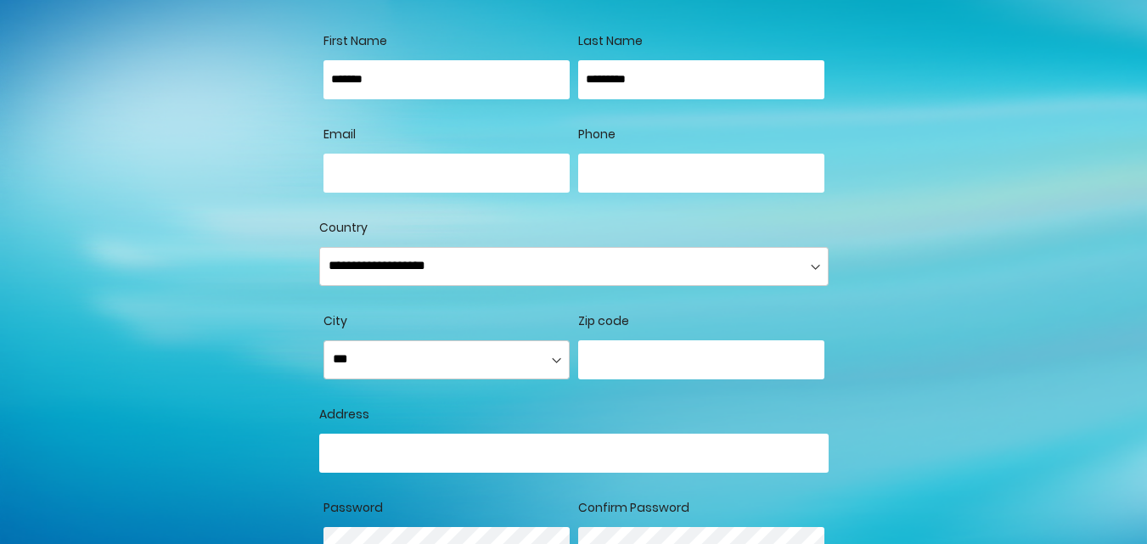
click at [497, 146] on div "Email" at bounding box center [446, 172] width 246 height 93
drag, startPoint x: 479, startPoint y: 201, endPoint x: 489, endPoint y: 177, distance: 26.6
click at [484, 190] on div at bounding box center [446, 186] width 246 height 65
click at [489, 177] on input "Email" at bounding box center [446, 173] width 246 height 39
type input "**********"
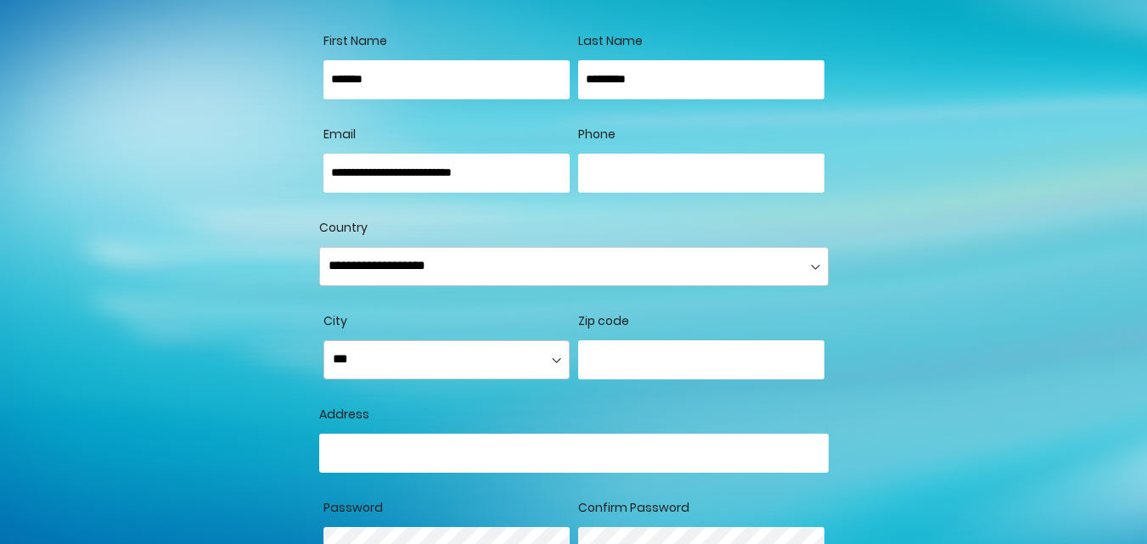
type input "**********"
select select "**********"
type input "**********"
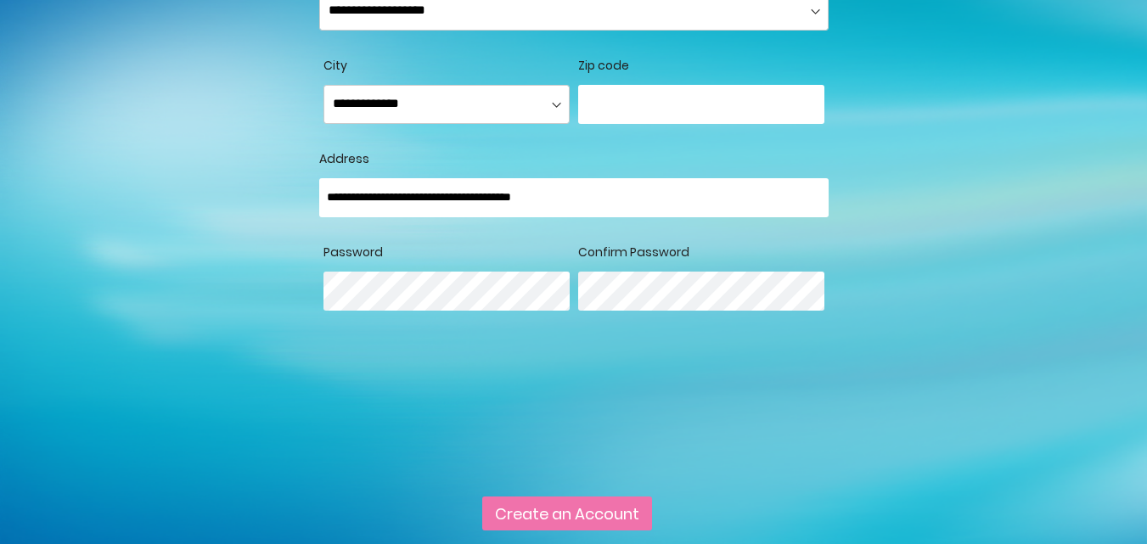
scroll to position [509, 0]
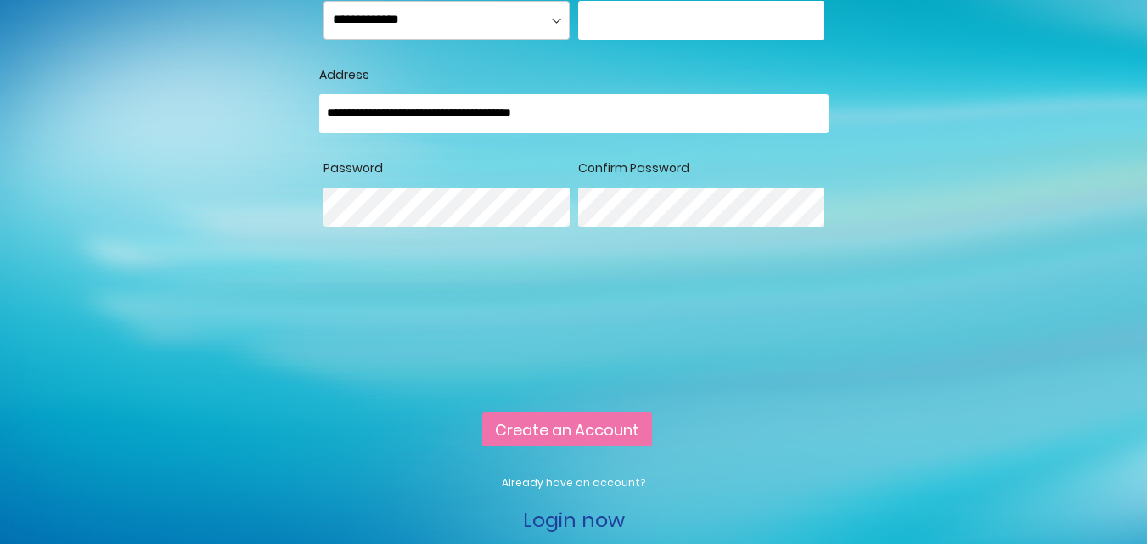
click at [482, 413] on button "Create an Account" at bounding box center [567, 430] width 170 height 34
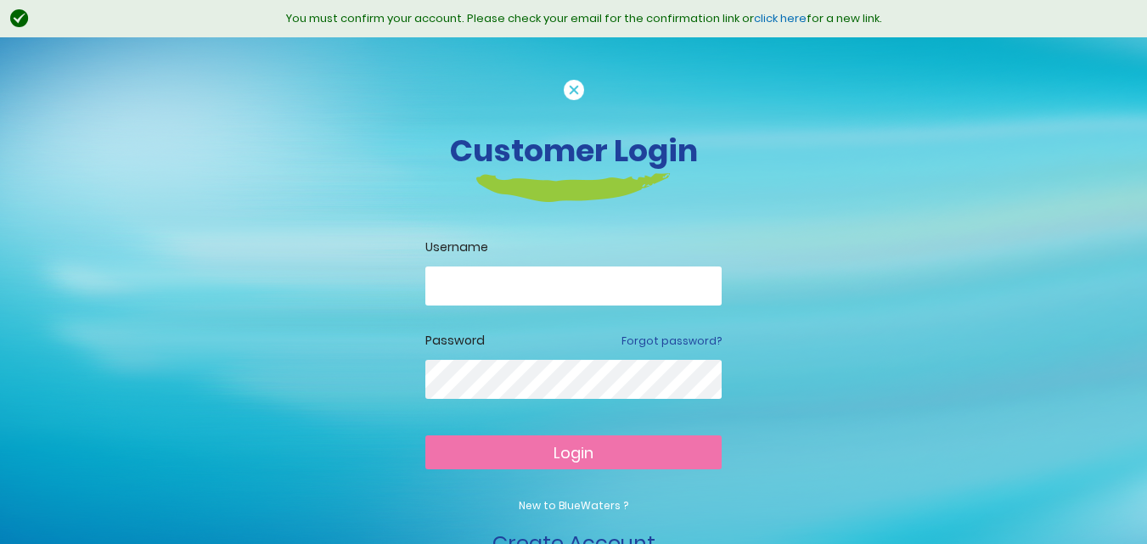
click at [563, 290] on input "email" at bounding box center [573, 286] width 296 height 39
type input "**********"
click at [425, 435] on button "Login" at bounding box center [573, 452] width 296 height 34
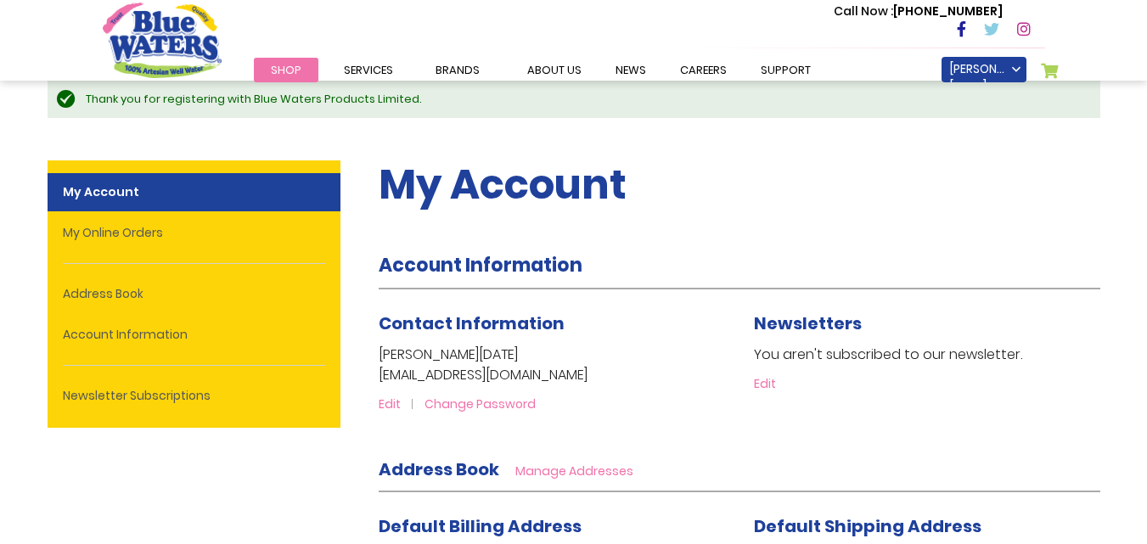
click at [285, 69] on span "Shop" at bounding box center [286, 70] width 31 height 16
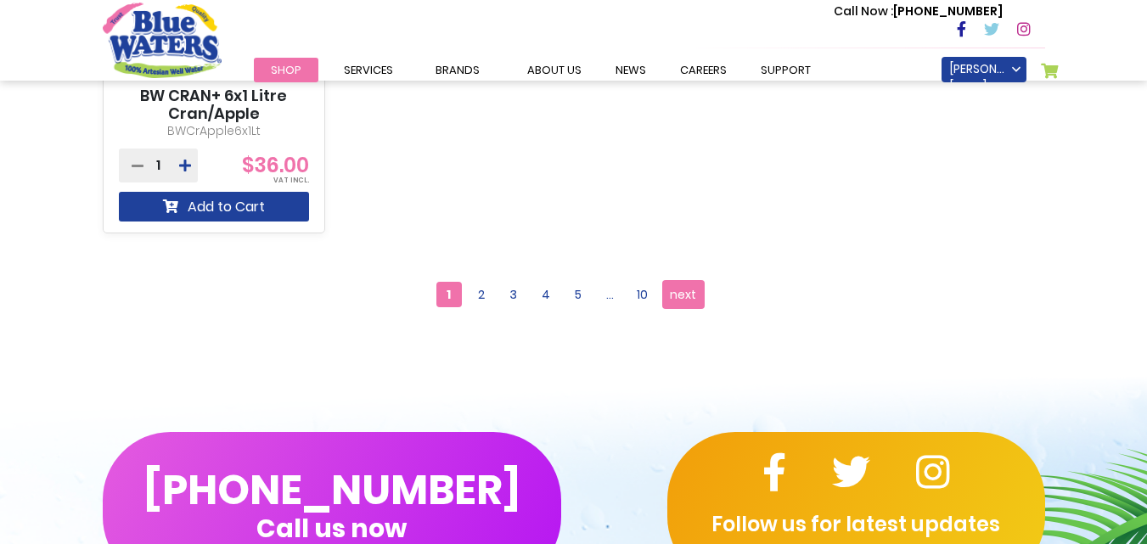
scroll to position [1784, 0]
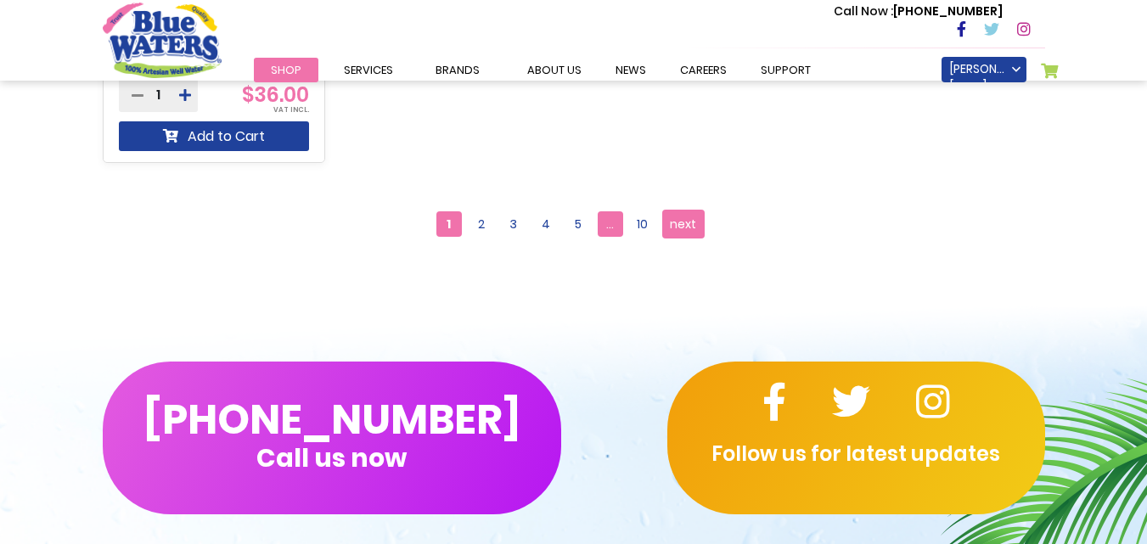
click at [615, 224] on span "..." at bounding box center [610, 223] width 25 height 25
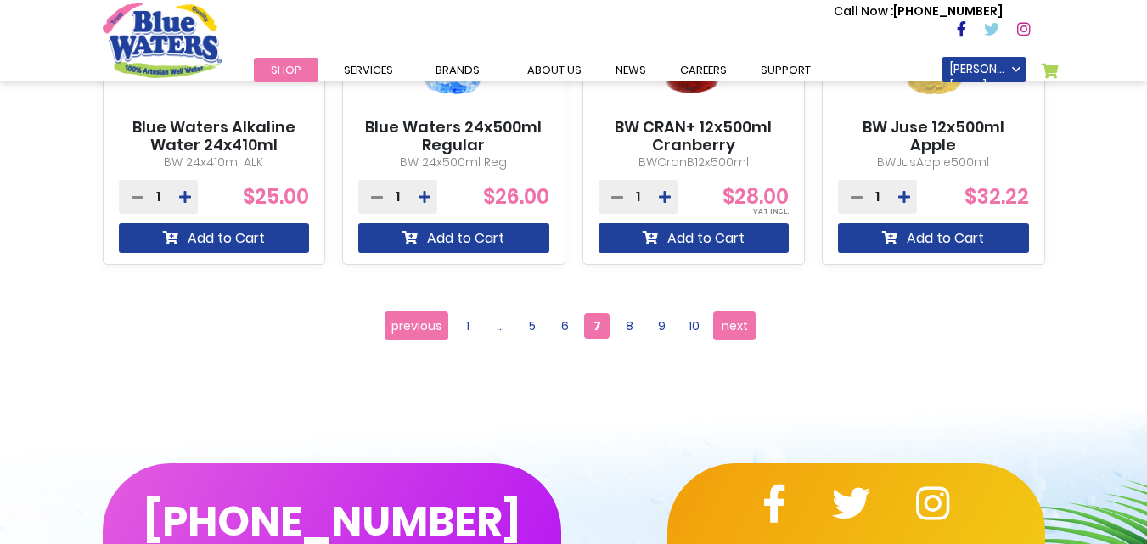
scroll to position [1443, 0]
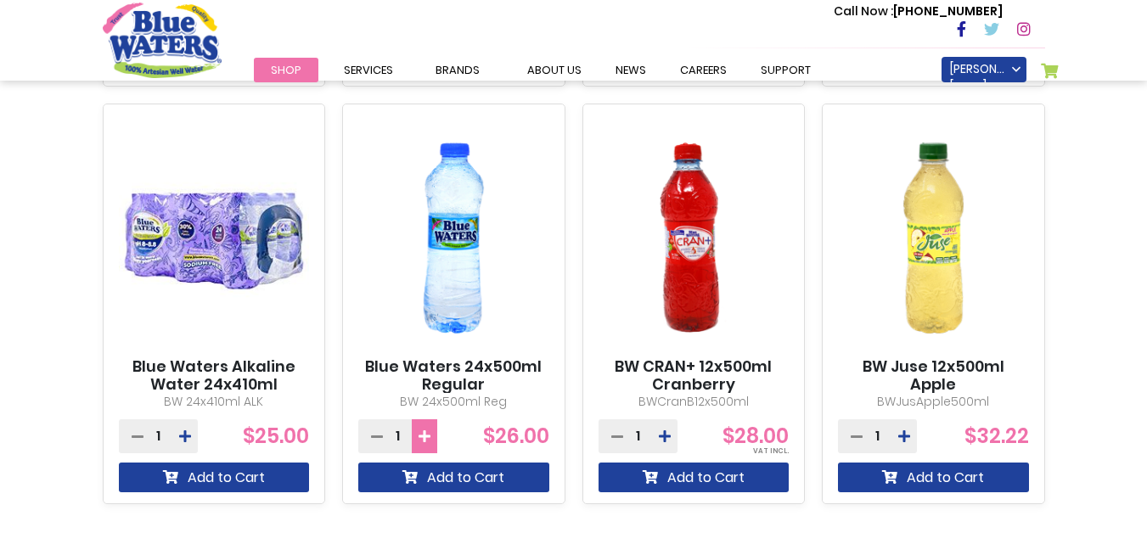
click at [430, 436] on button at bounding box center [424, 436] width 25 height 34
click at [430, 435] on button at bounding box center [424, 436] width 25 height 34
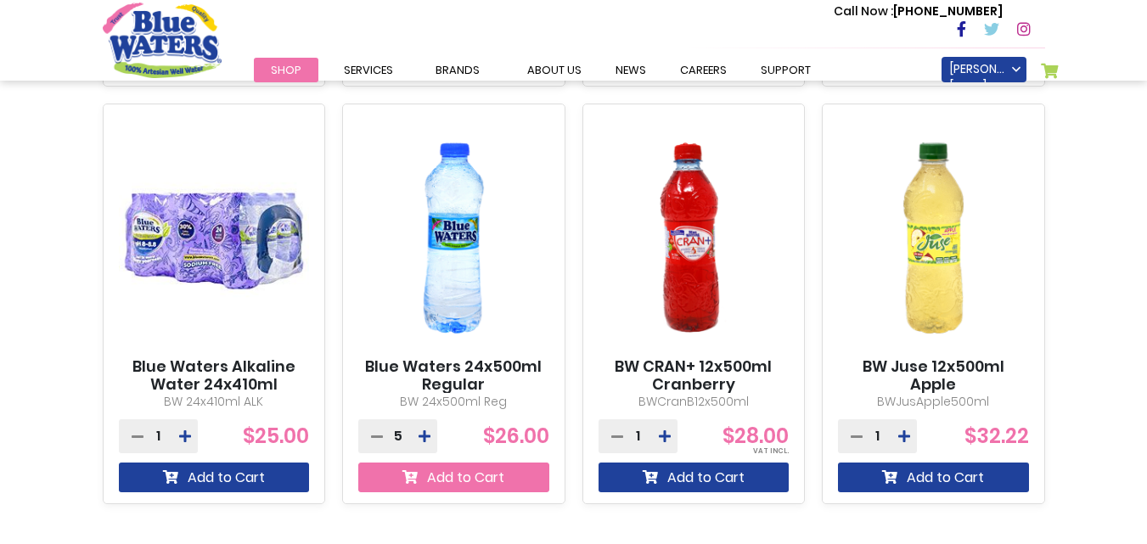
click at [442, 473] on button "Add to Cart" at bounding box center [453, 478] width 191 height 30
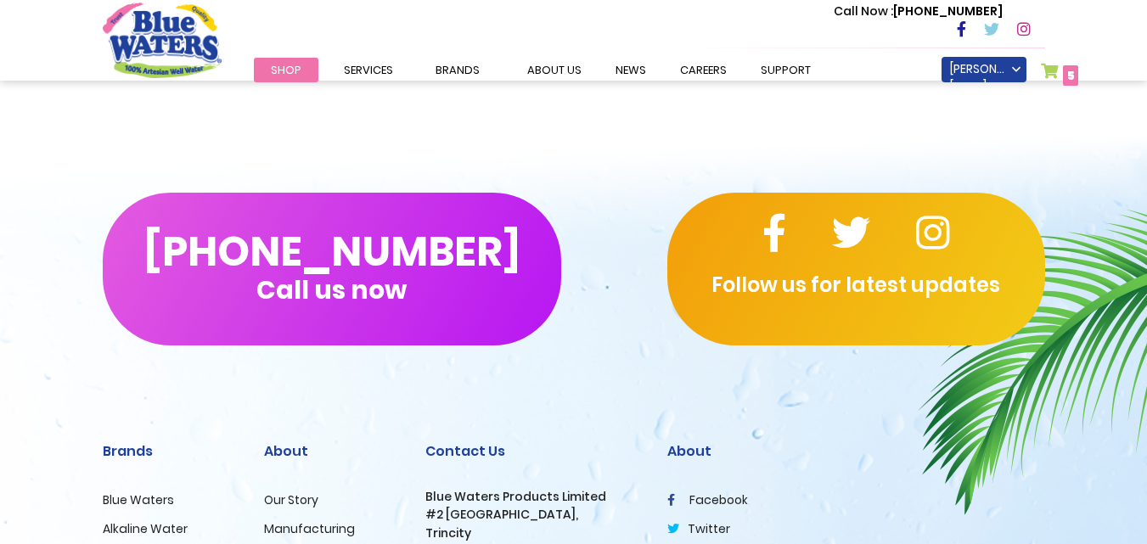
scroll to position [1659, 0]
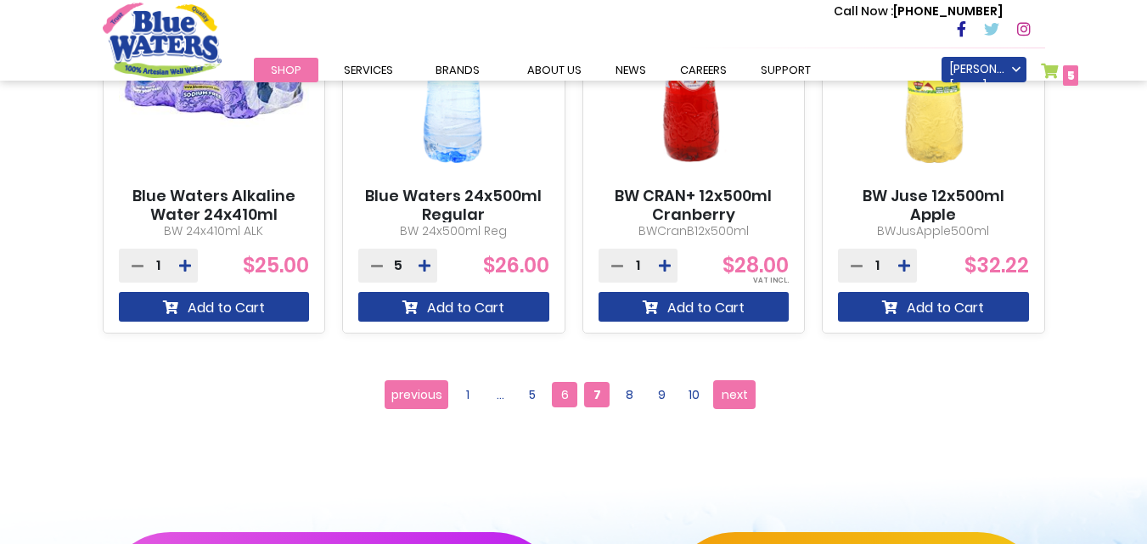
click at [562, 398] on span "6" at bounding box center [564, 394] width 25 height 25
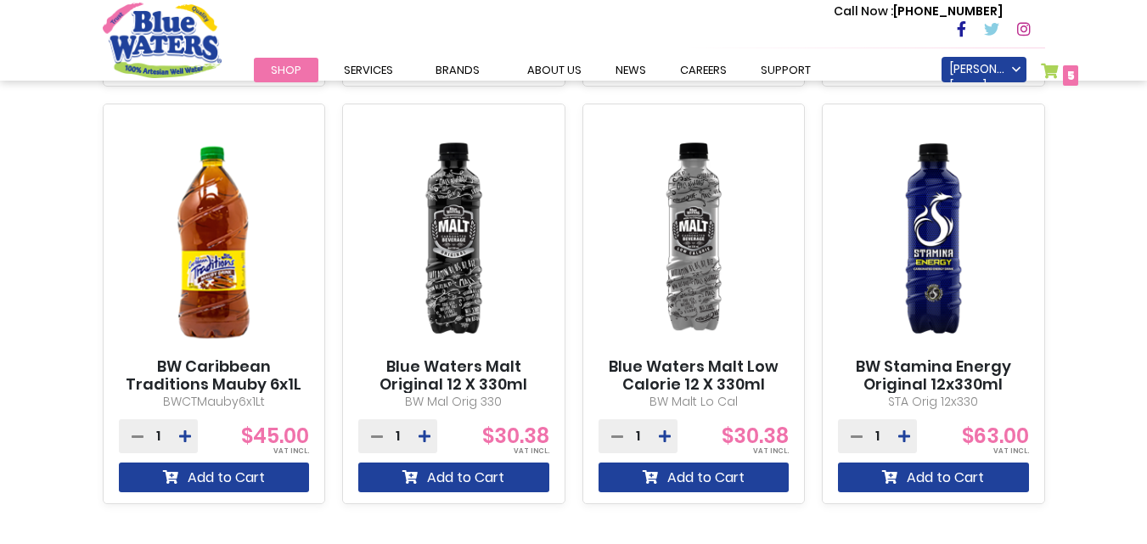
scroll to position [1530, 0]
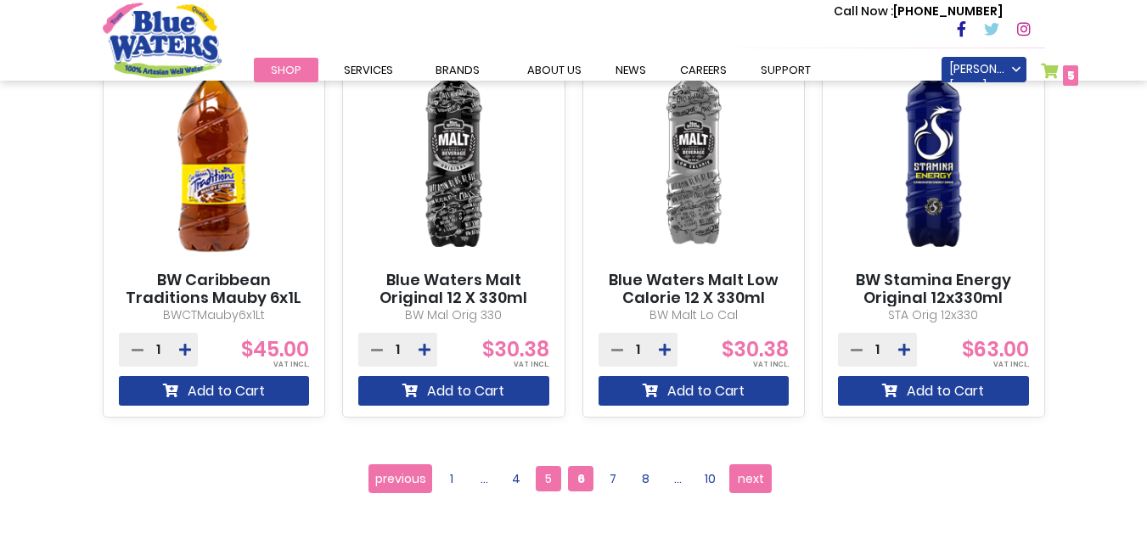
click at [549, 486] on span "5" at bounding box center [548, 478] width 25 height 25
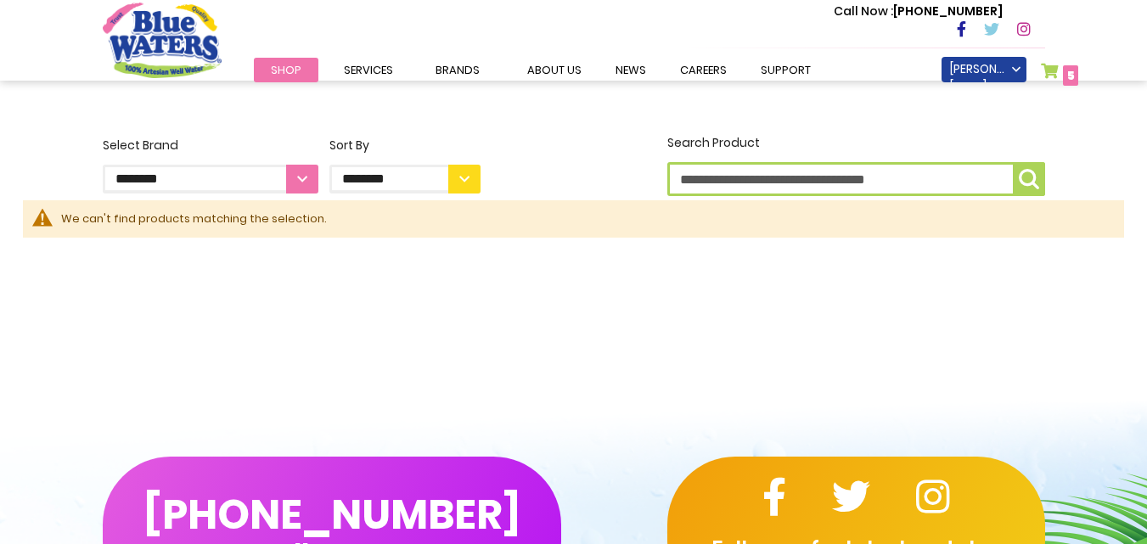
scroll to position [596, 0]
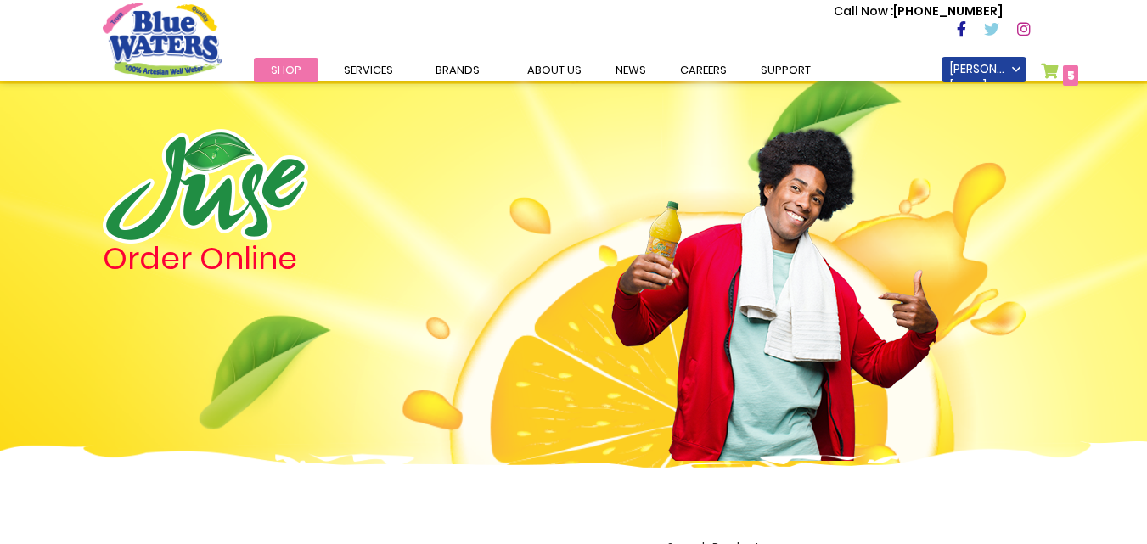
scroll to position [1530, 0]
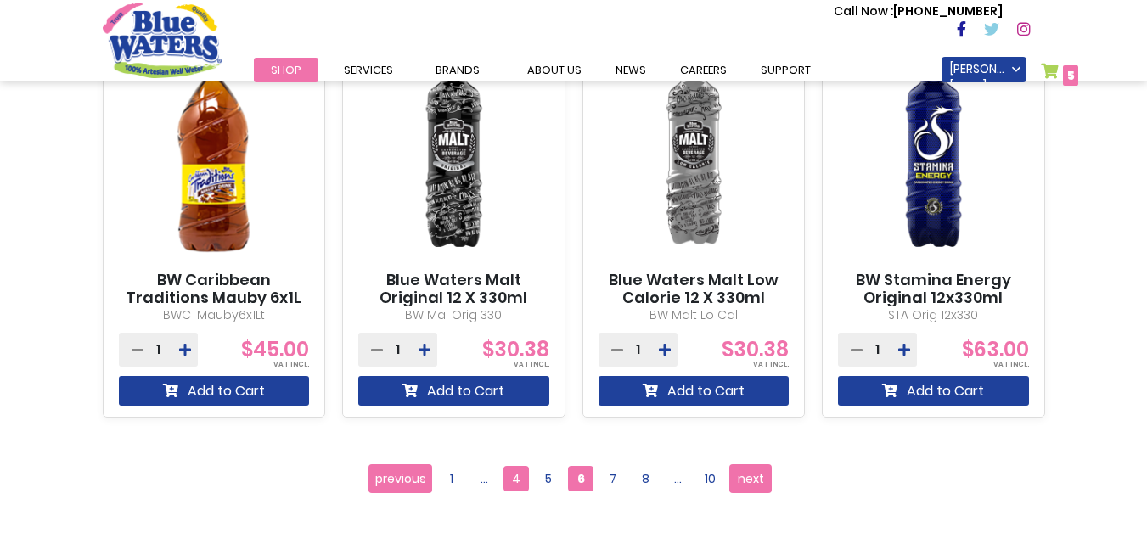
click at [518, 484] on span "4" at bounding box center [515, 478] width 25 height 25
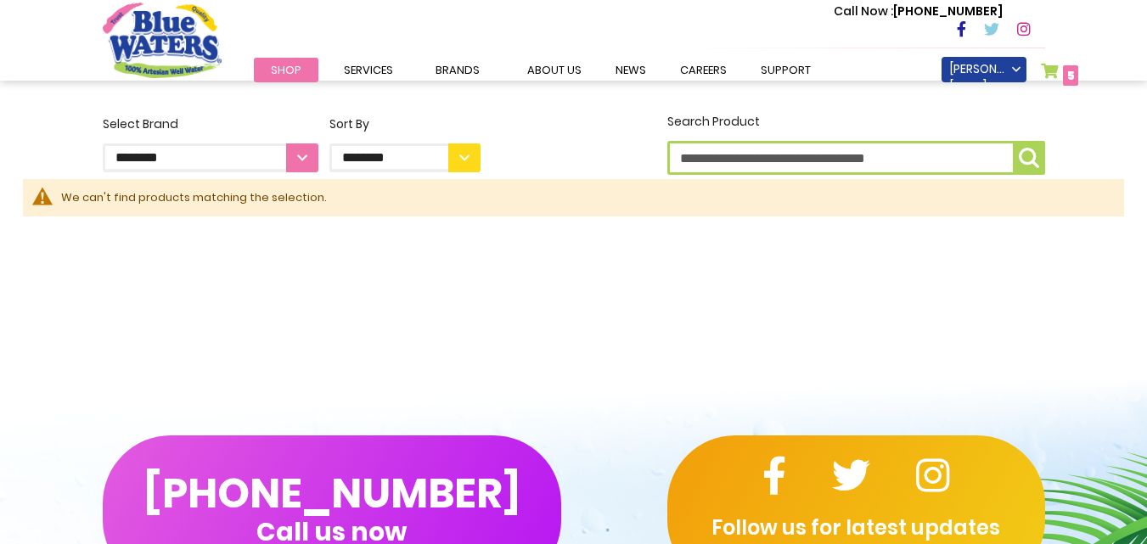
scroll to position [426, 0]
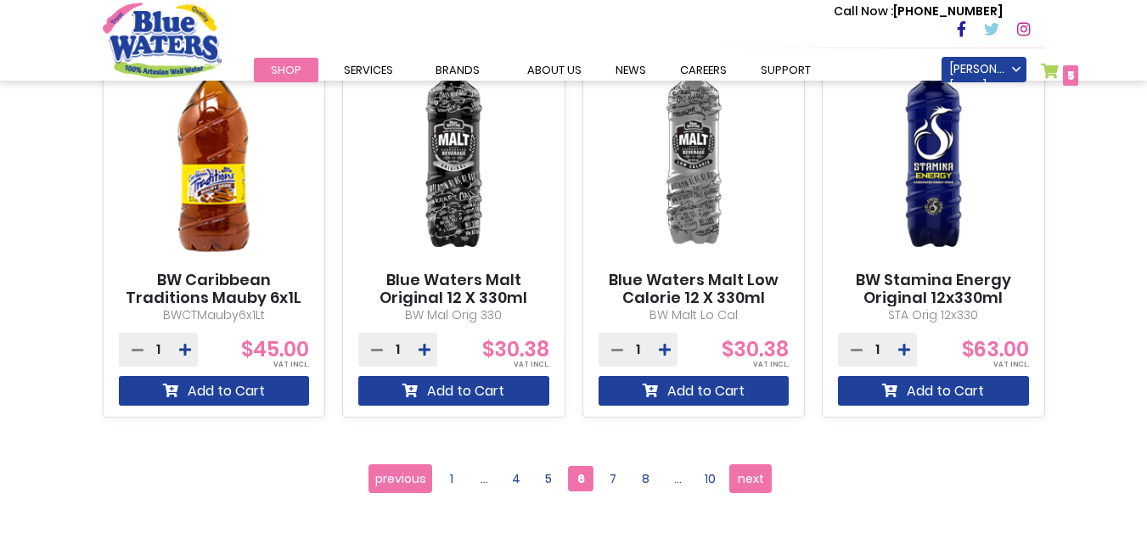
scroll to position [1530, 0]
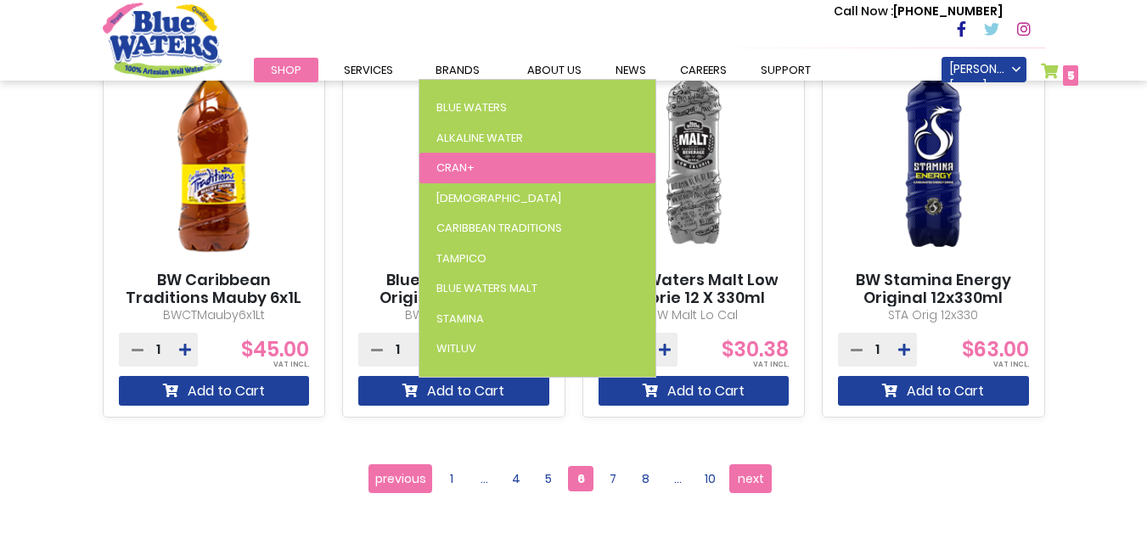
click at [488, 169] on link "Cran+" at bounding box center [537, 168] width 236 height 31
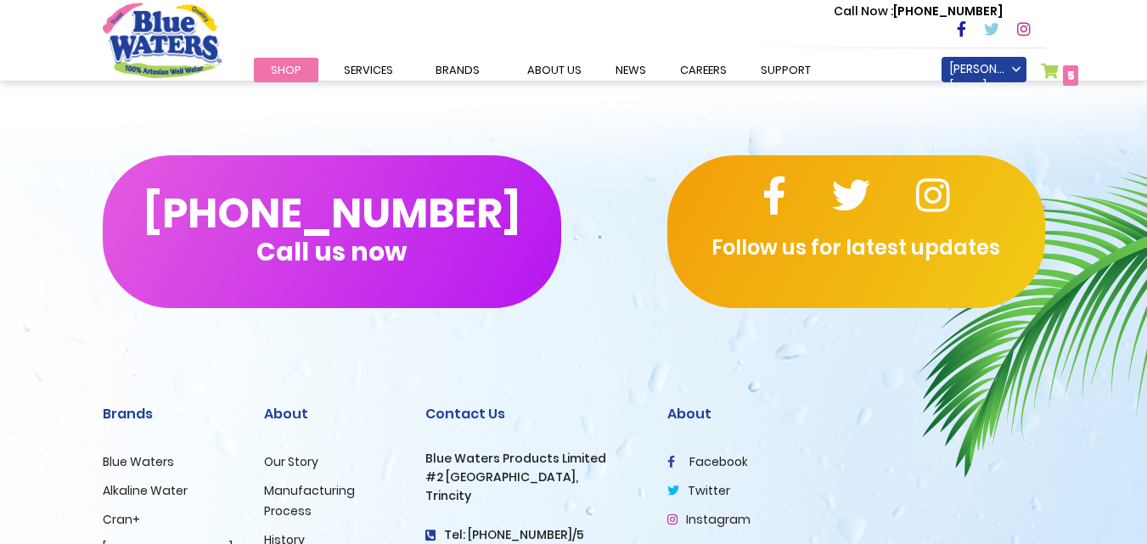
scroll to position [2462, 0]
